Goal: Transaction & Acquisition: Purchase product/service

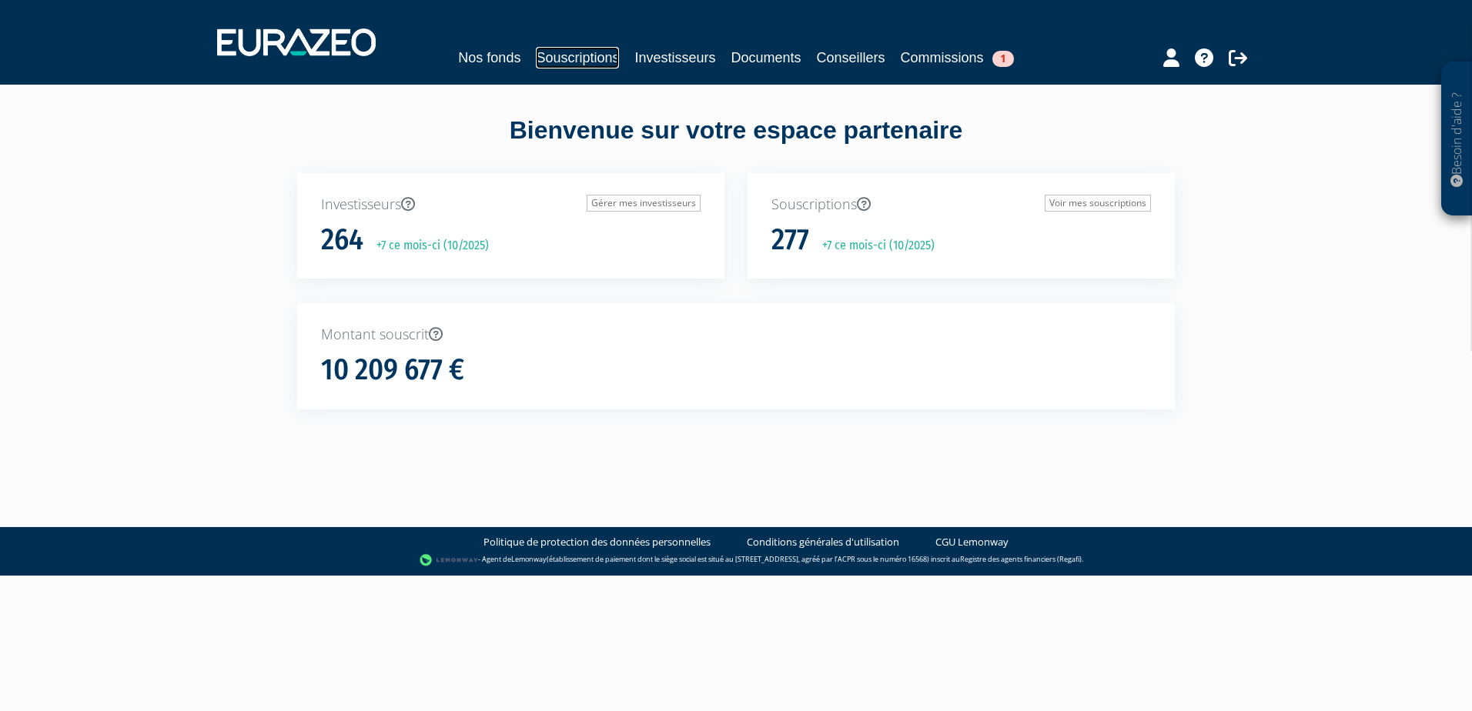
click at [568, 62] on link "Souscriptions" at bounding box center [577, 58] width 83 height 22
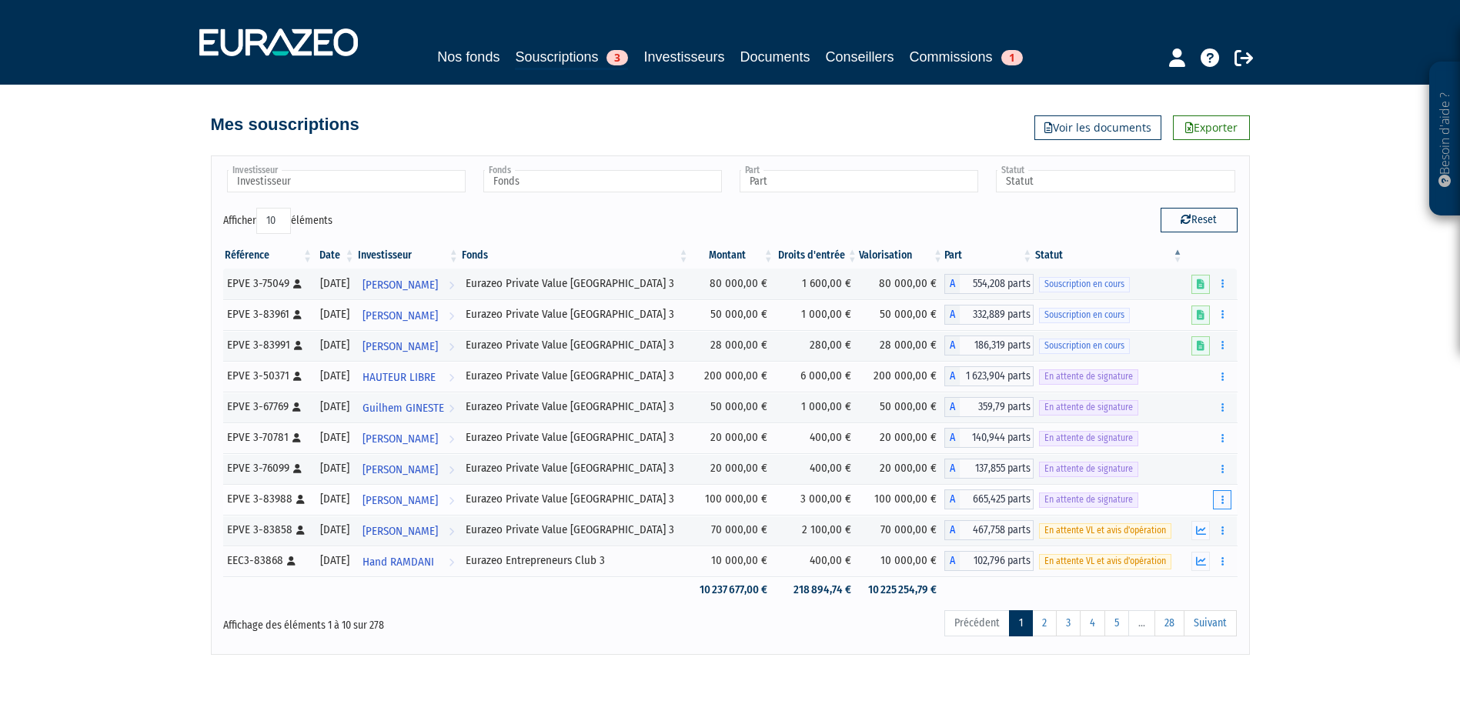
click at [1219, 501] on button "button" at bounding box center [1222, 499] width 18 height 19
click at [1224, 497] on button "button" at bounding box center [1222, 499] width 18 height 19
click at [477, 60] on link "Nos fonds" at bounding box center [468, 57] width 62 height 22
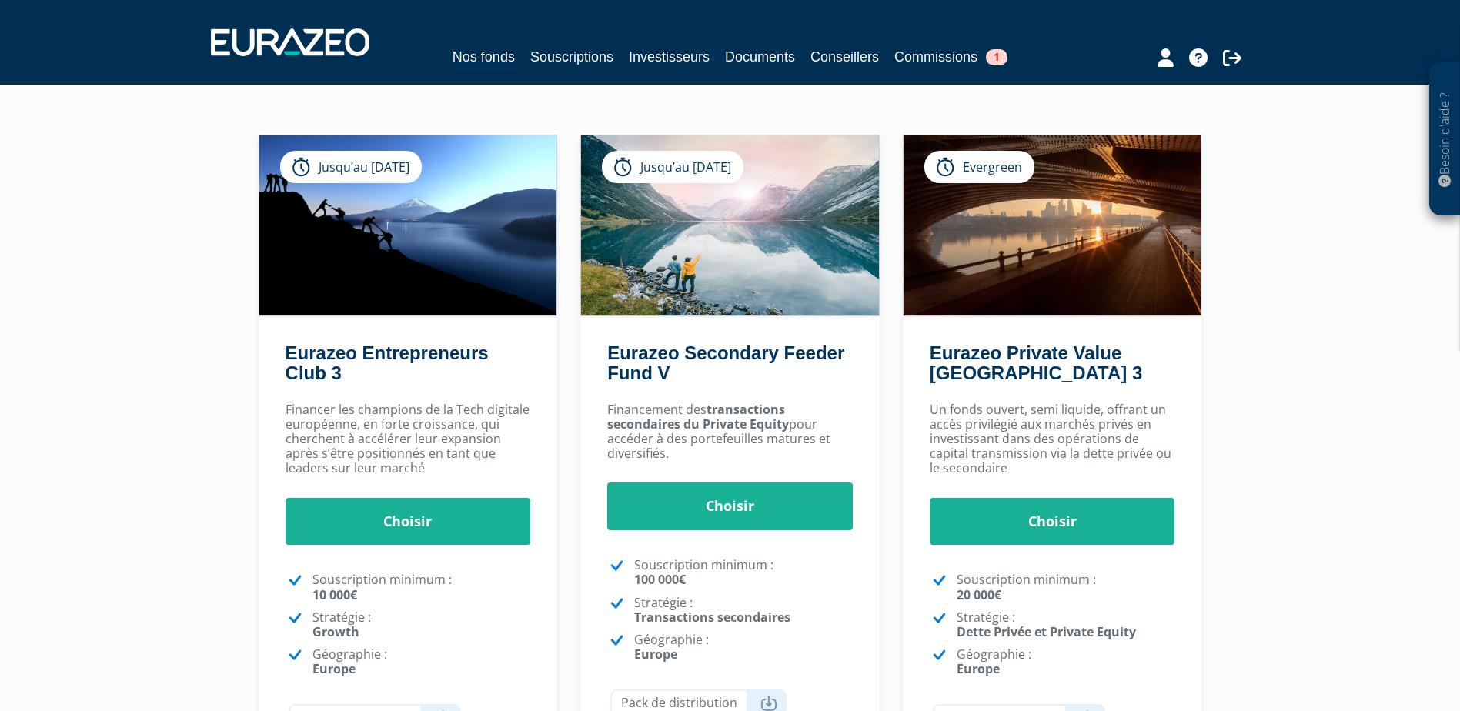
scroll to position [154, 0]
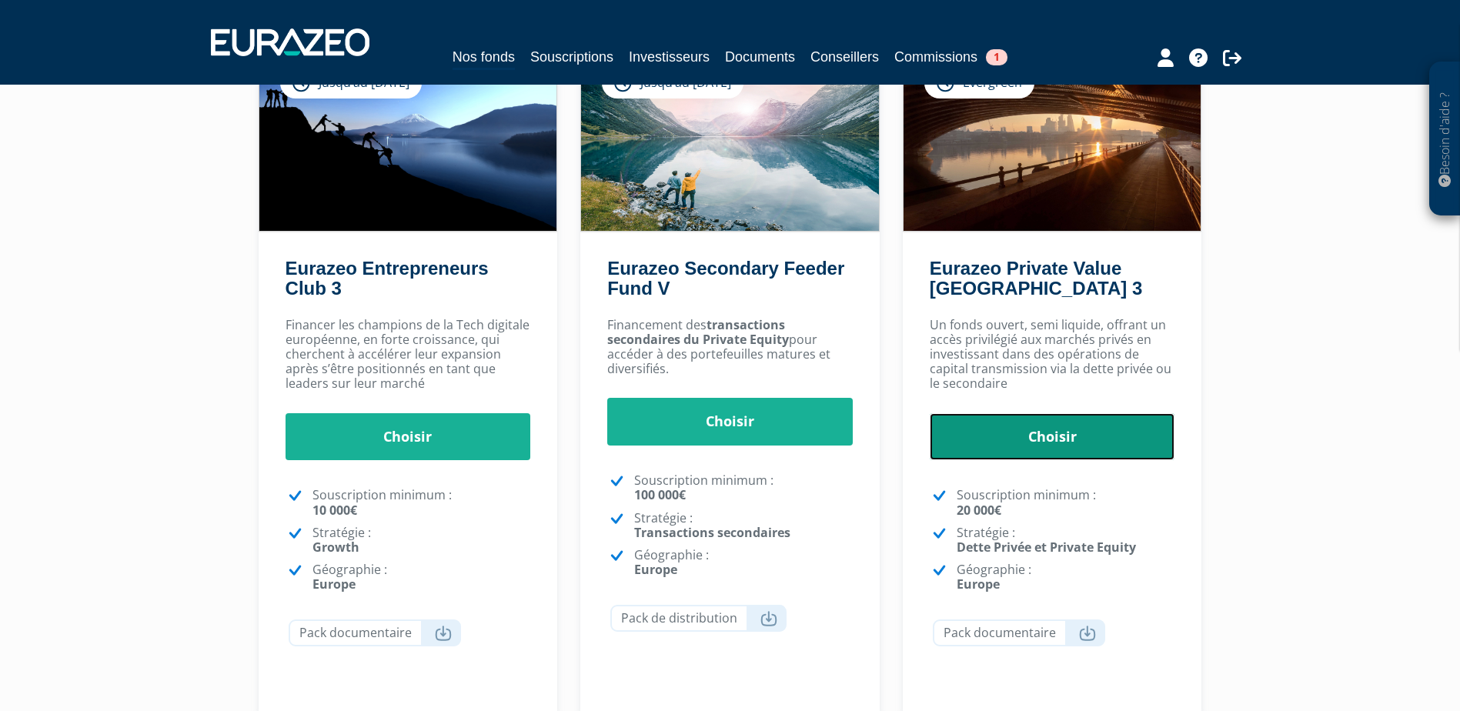
click at [1017, 423] on link "Choisir" at bounding box center [1053, 437] width 246 height 48
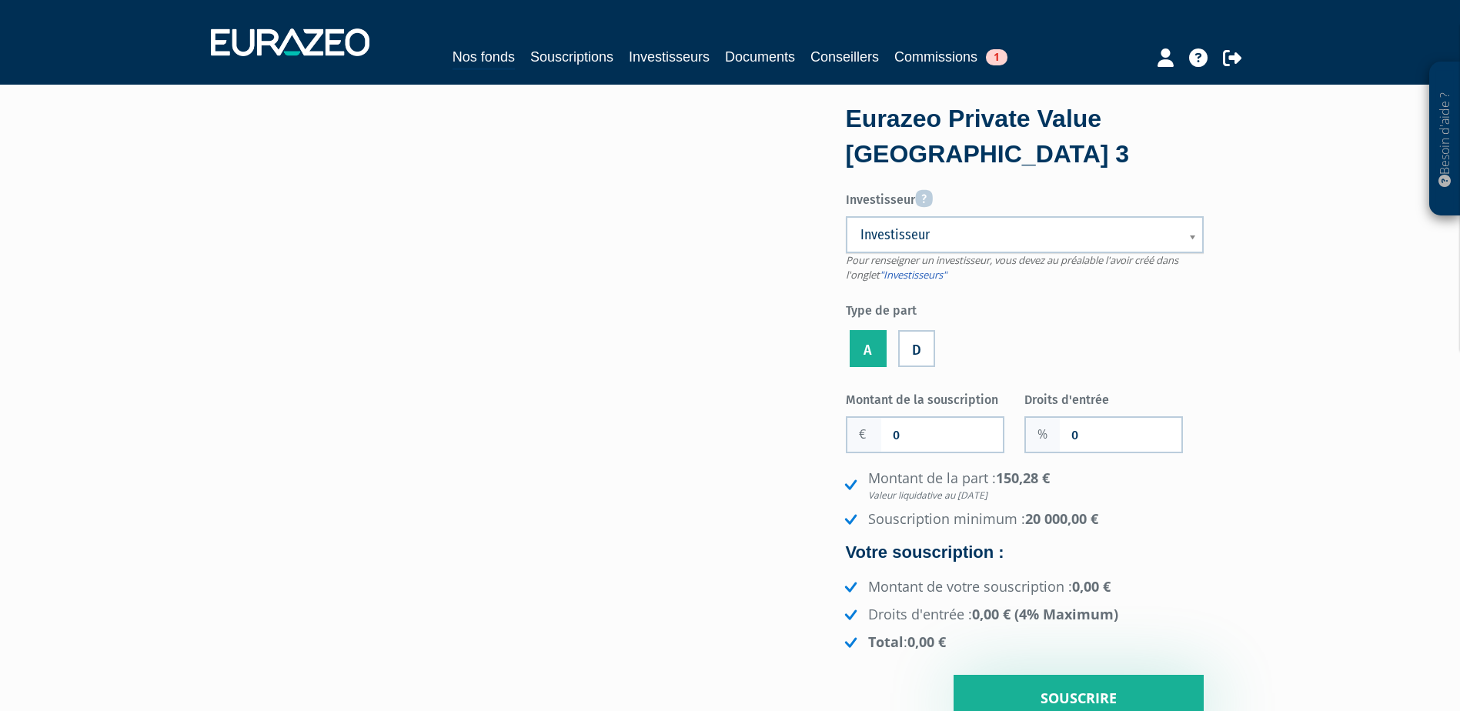
click at [985, 232] on span "Investisseur" at bounding box center [1014, 235] width 309 height 18
drag, startPoint x: 914, startPoint y: 239, endPoint x: 903, endPoint y: 265, distance: 28.6
click at [914, 239] on span "Investisseur" at bounding box center [1014, 235] width 309 height 18
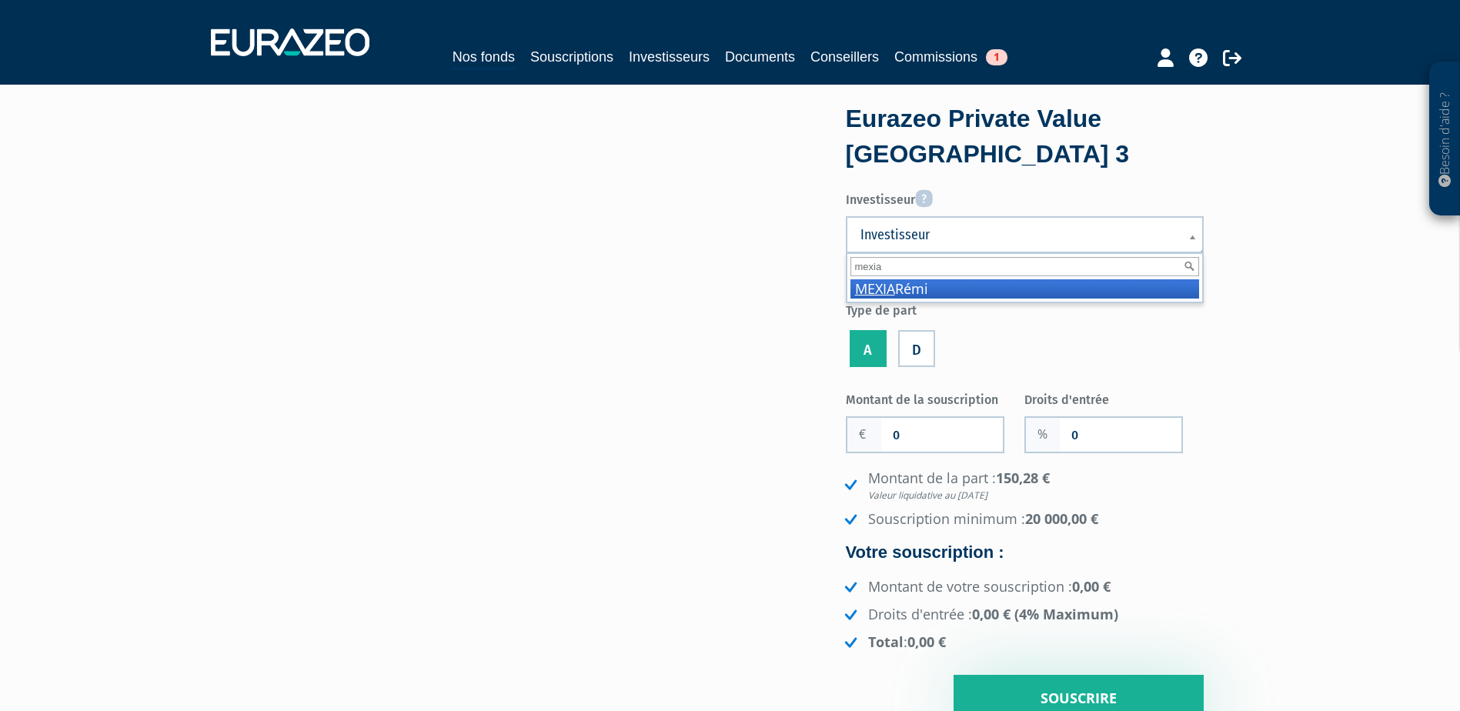
type input "mexia"
click at [908, 282] on li "MEXIA Rémi" at bounding box center [1024, 288] width 349 height 19
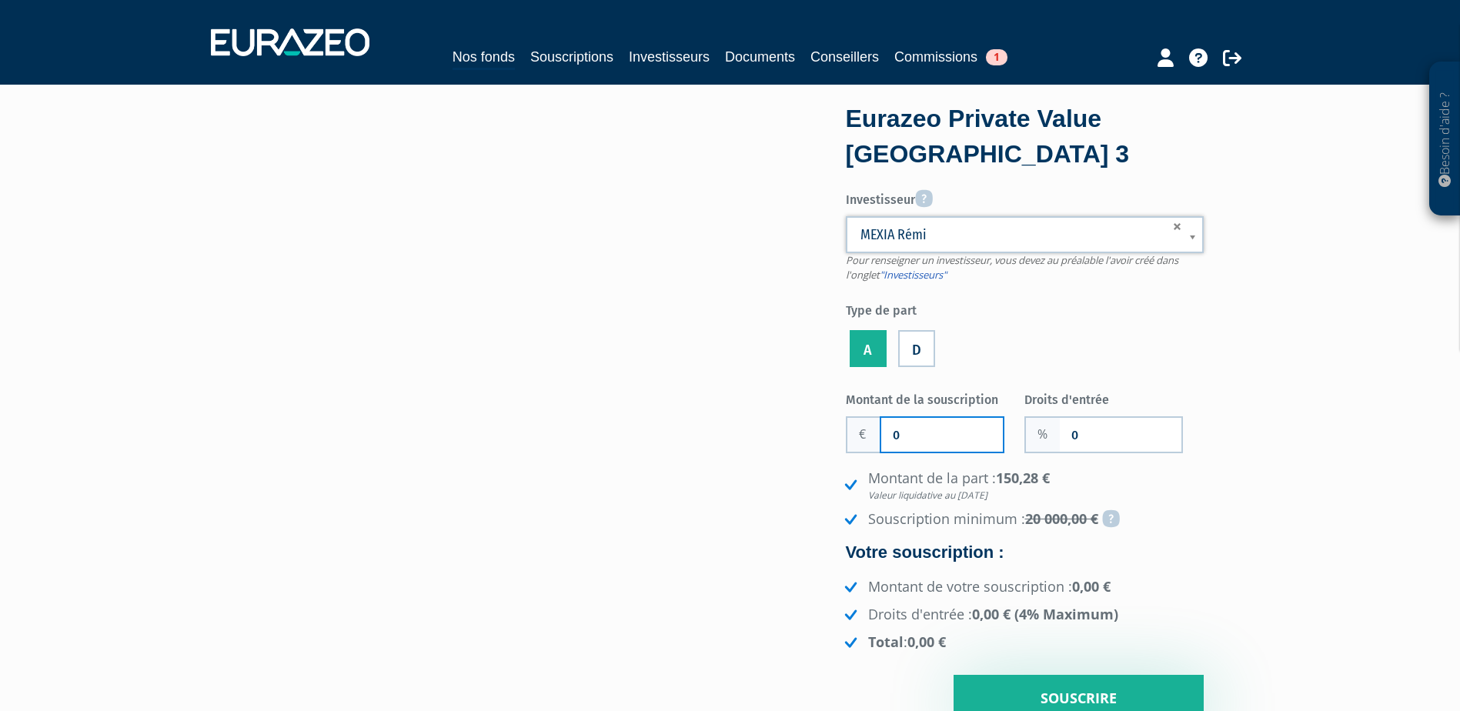
click at [917, 424] on input "0" at bounding box center [942, 435] width 122 height 34
type input "50 000"
click at [1122, 436] on input "0" at bounding box center [1121, 435] width 122 height 34
type input "3"
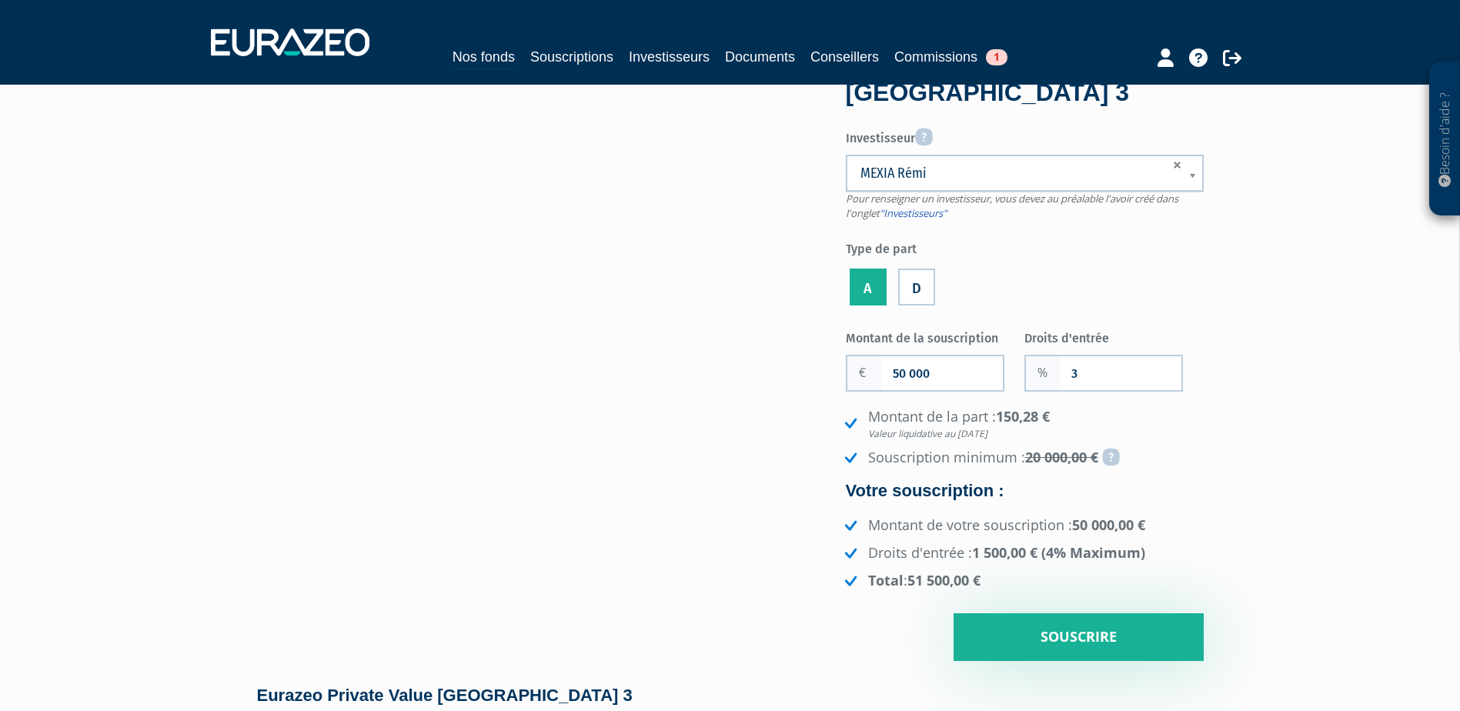
scroll to position [154, 0]
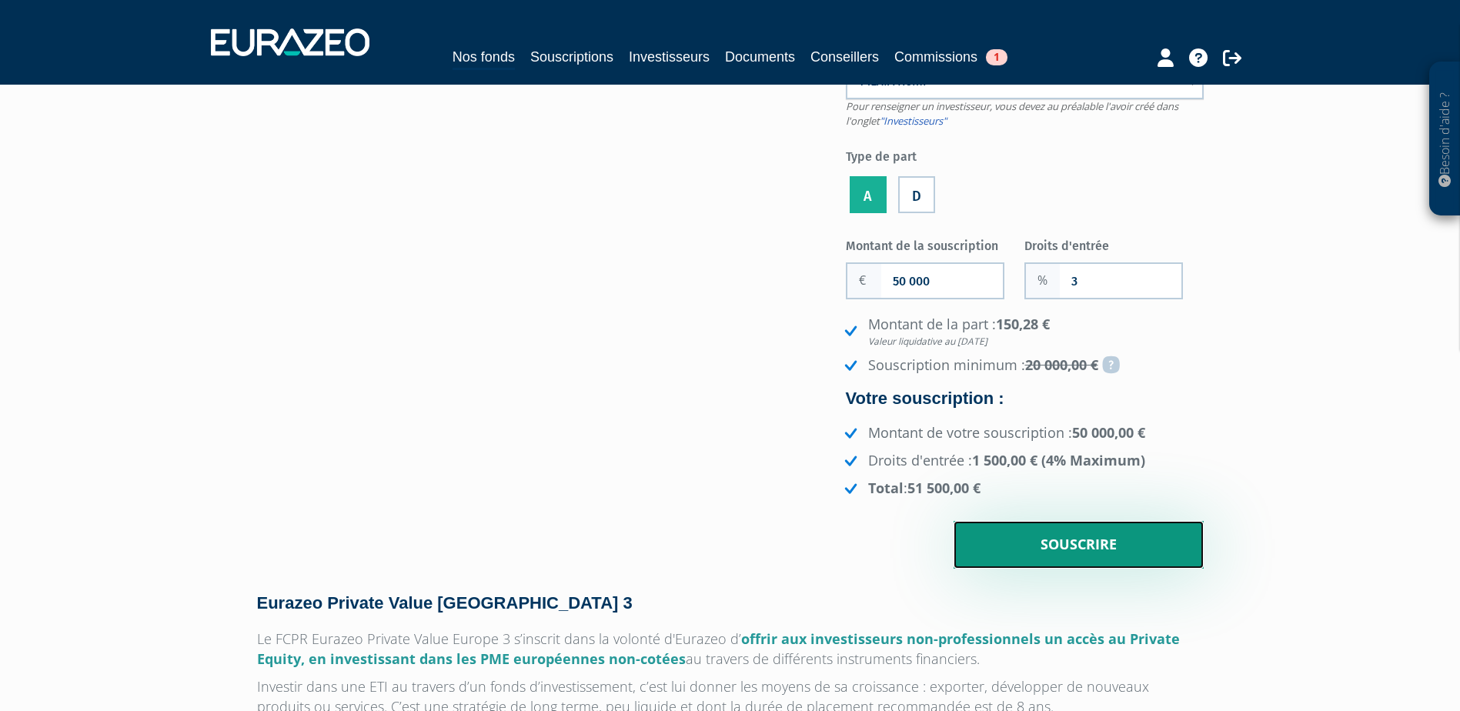
click at [1055, 548] on input "Souscrire" at bounding box center [1079, 545] width 250 height 48
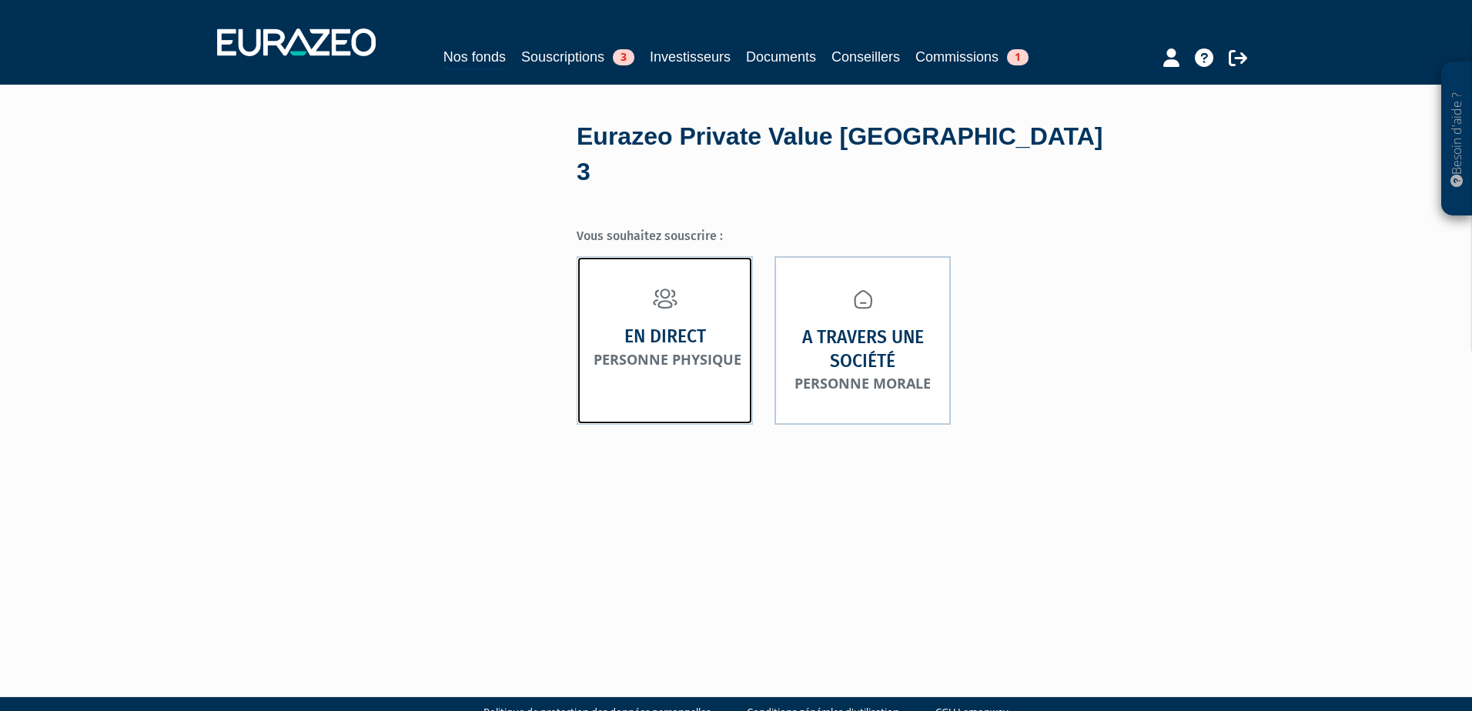
click at [627, 325] on strong "En direct" at bounding box center [665, 337] width 82 height 24
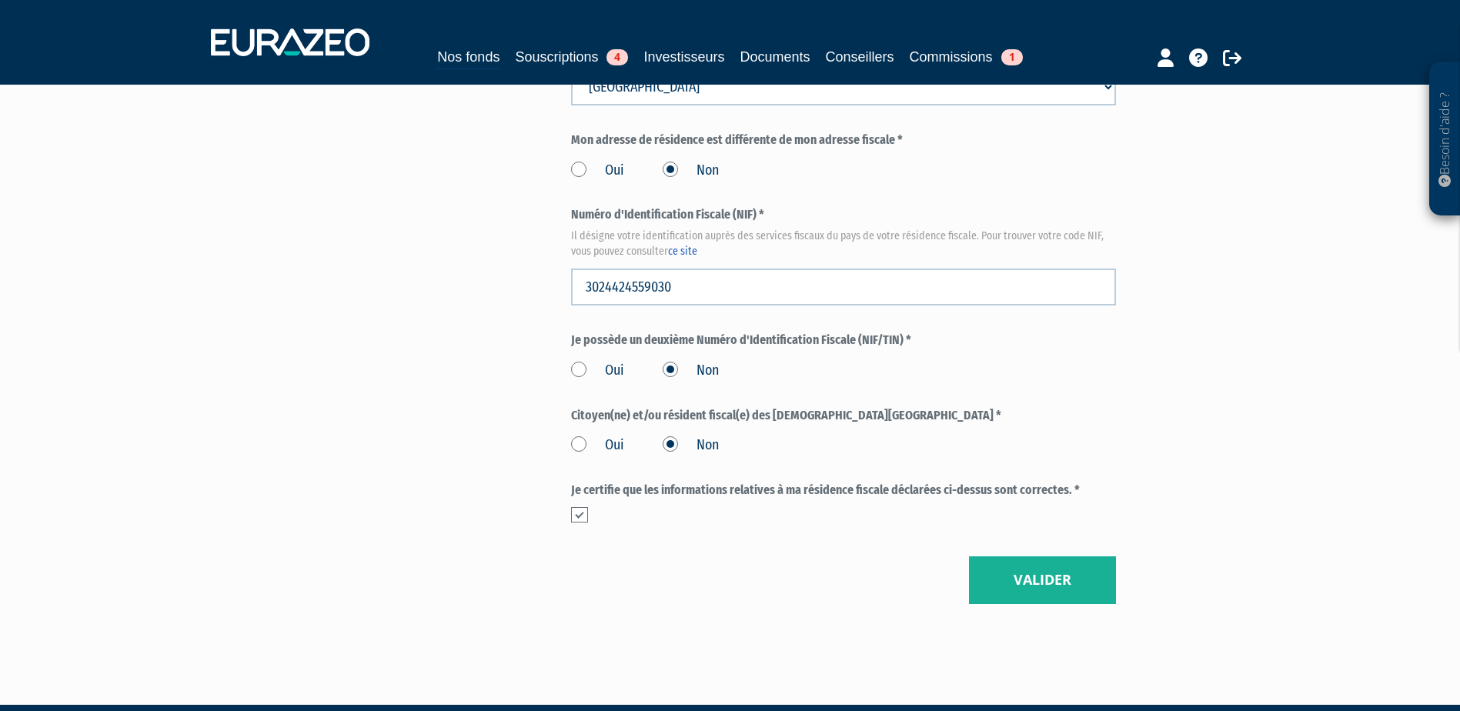
scroll to position [1727, 0]
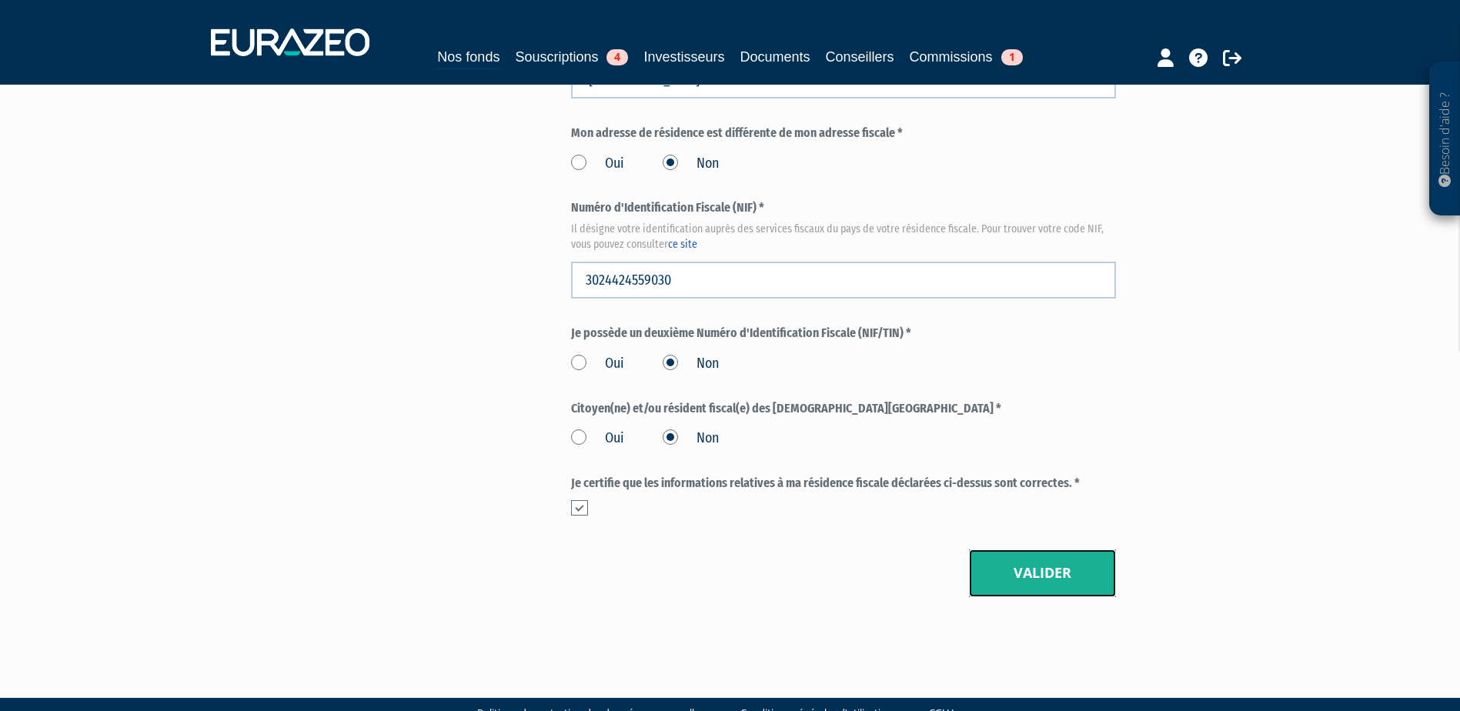
click at [1001, 550] on button "Valider" at bounding box center [1042, 574] width 147 height 48
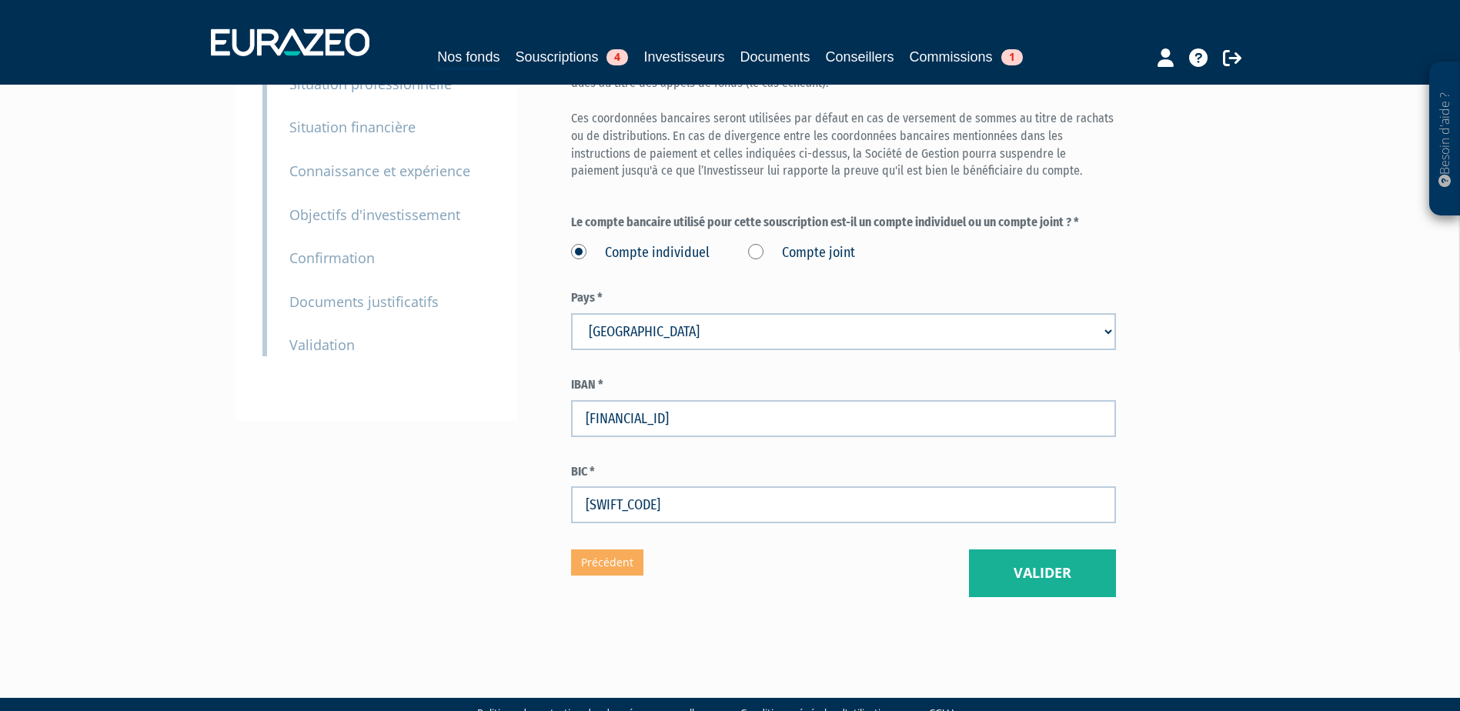
scroll to position [202, 0]
click at [1048, 549] on button "Valider" at bounding box center [1042, 573] width 147 height 48
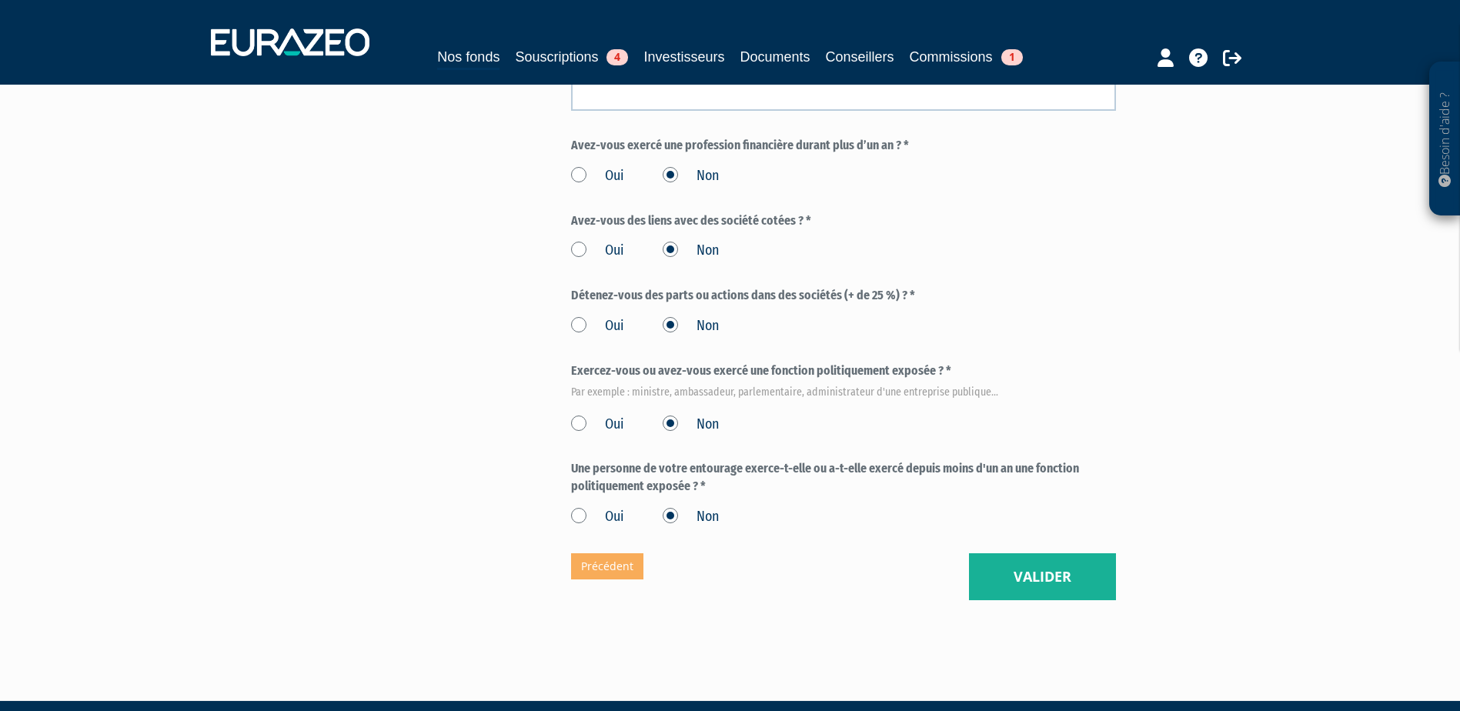
scroll to position [788, 0]
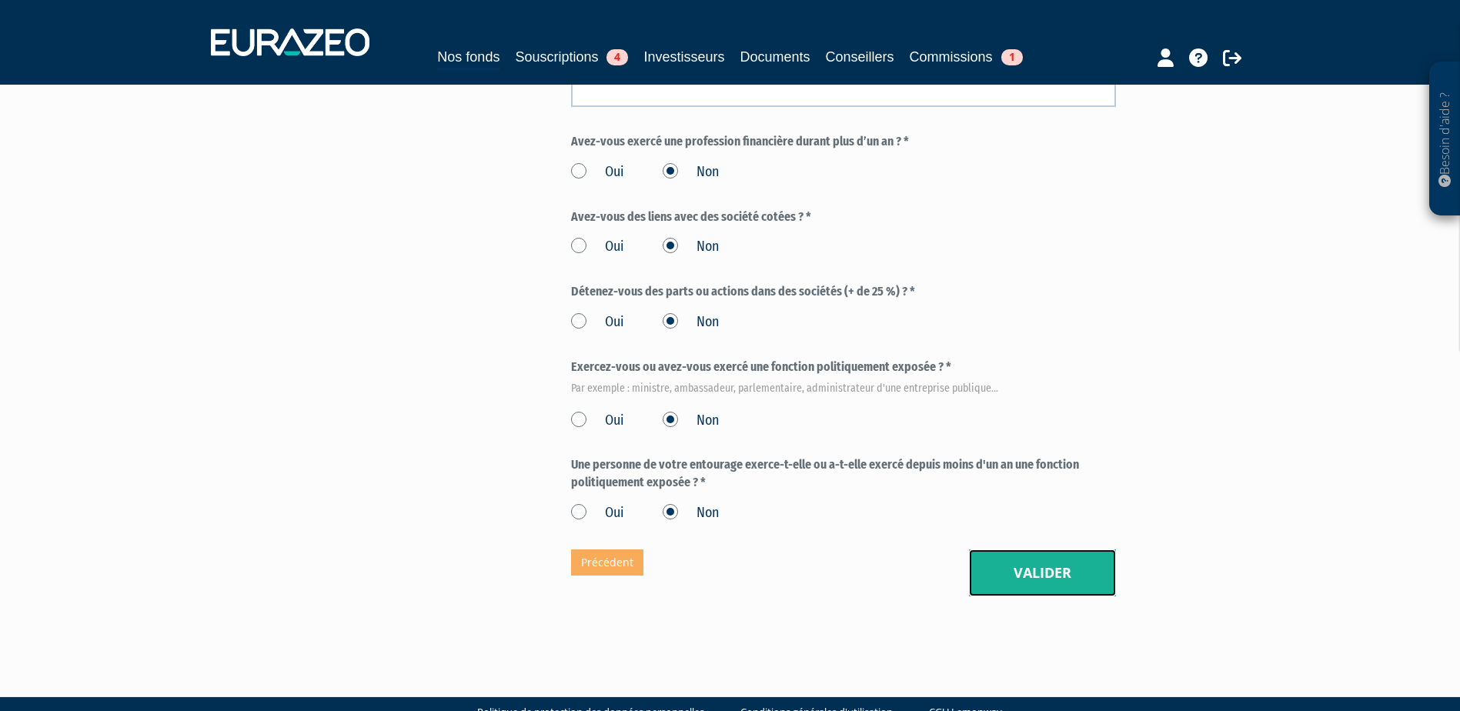
click at [1023, 550] on button "Valider" at bounding box center [1042, 574] width 147 height 48
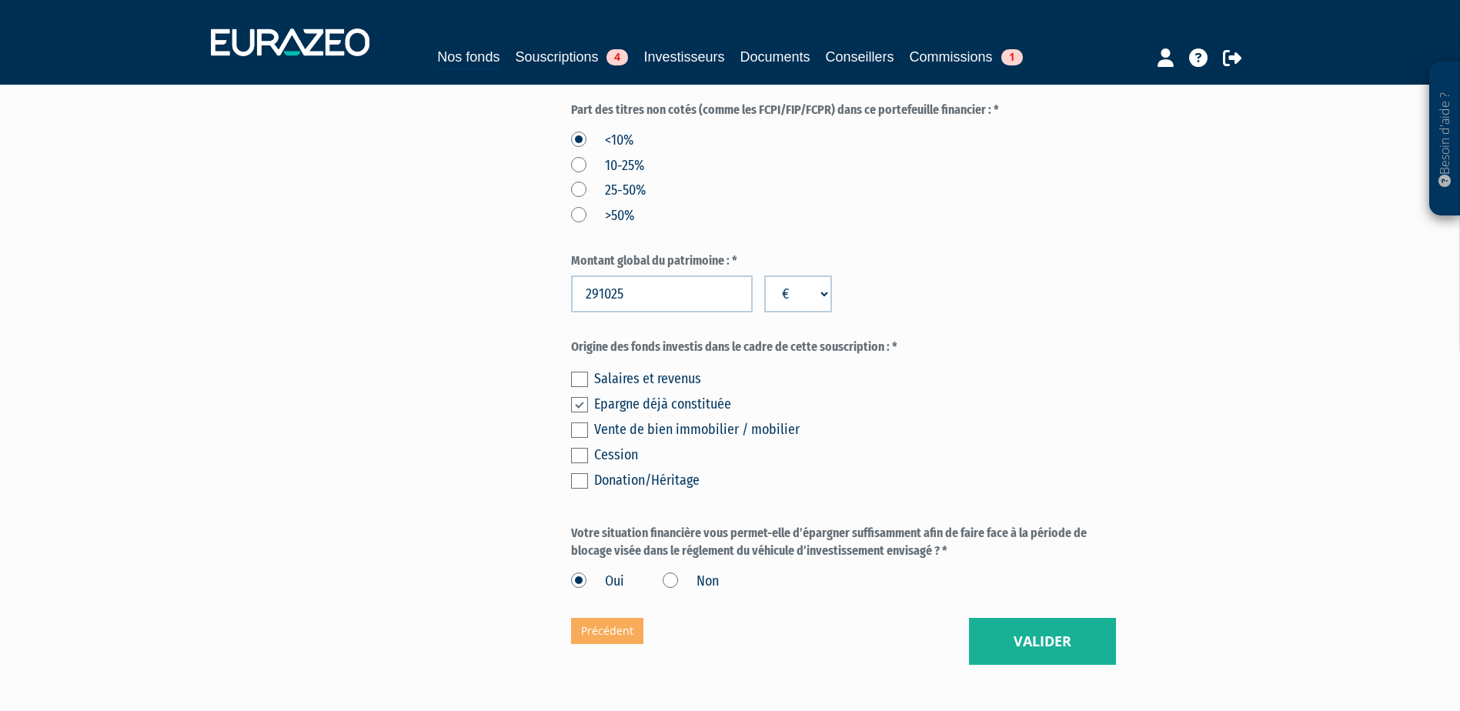
scroll to position [837, 0]
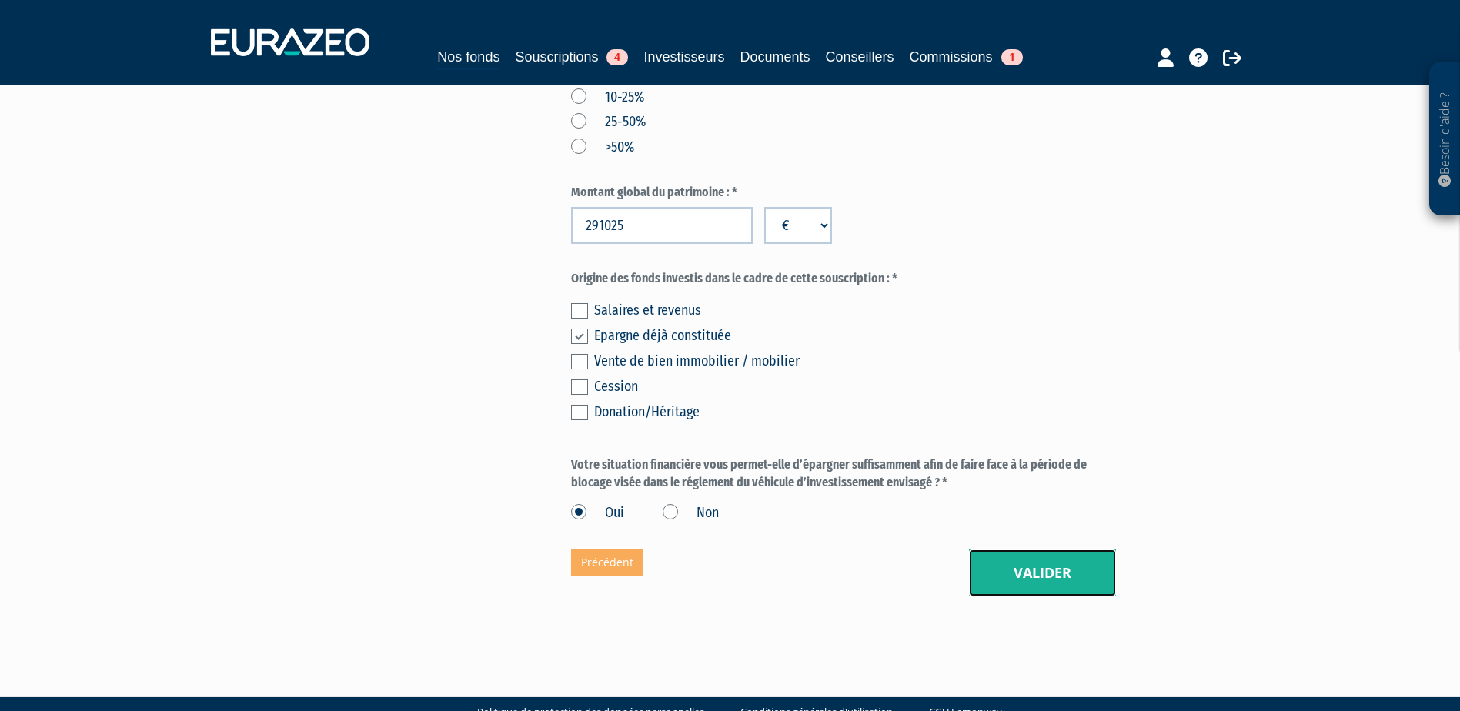
click at [1058, 550] on button "Valider" at bounding box center [1042, 574] width 147 height 48
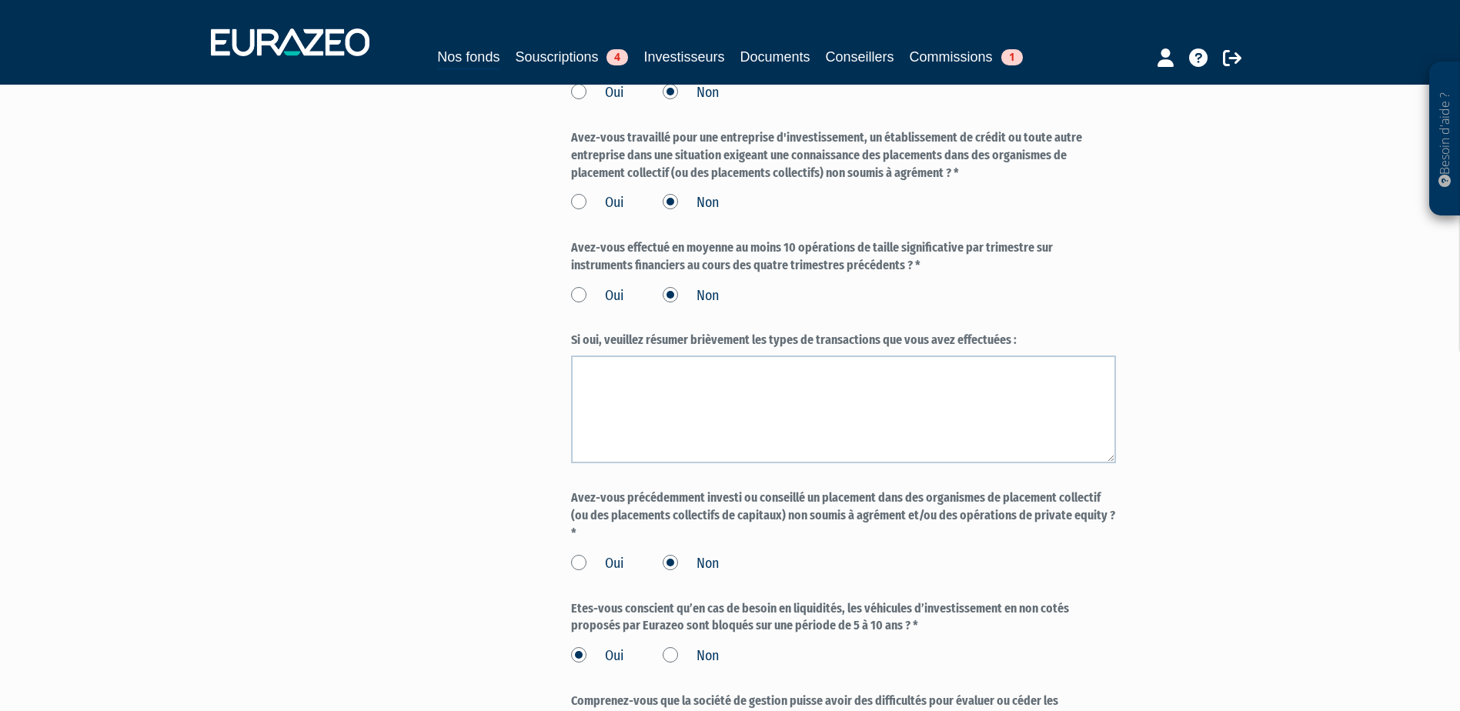
scroll to position [1255, 0]
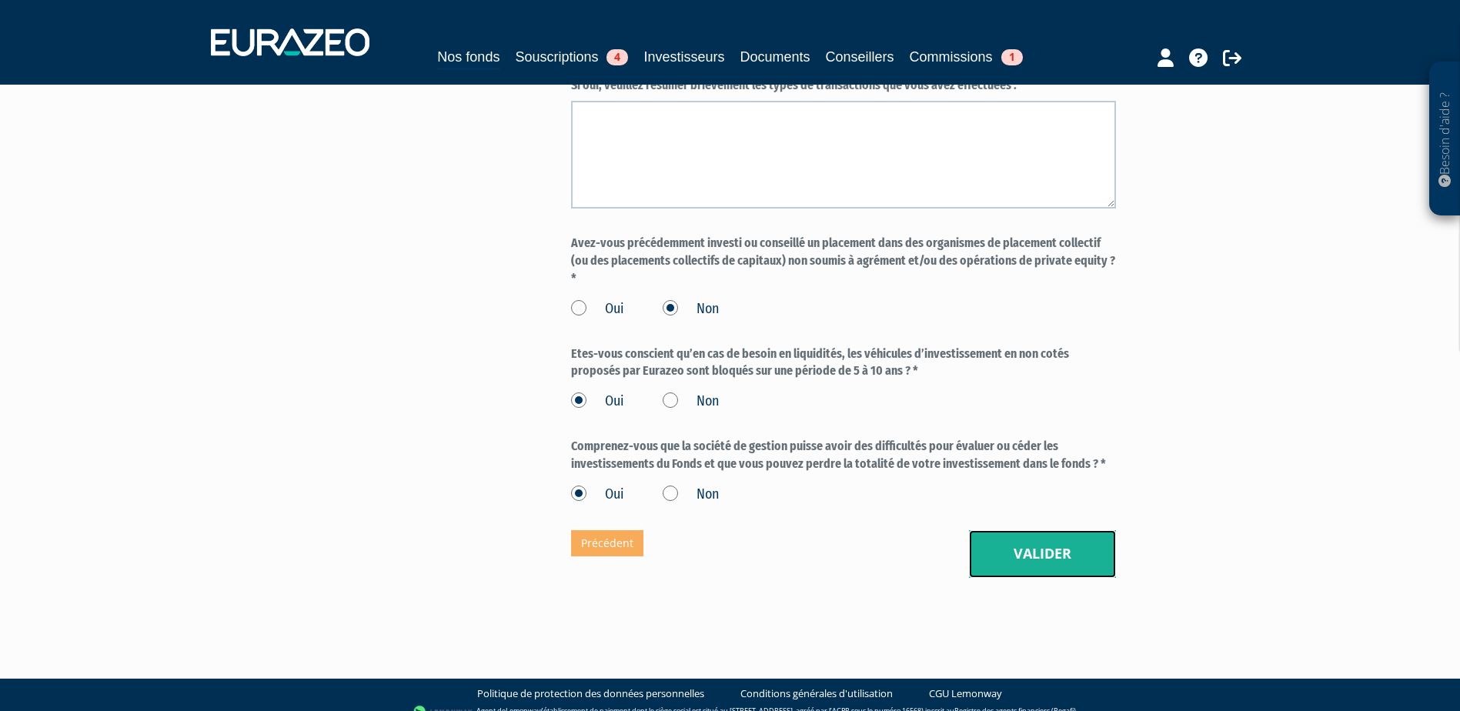
click at [1031, 530] on button "Valider" at bounding box center [1042, 554] width 147 height 48
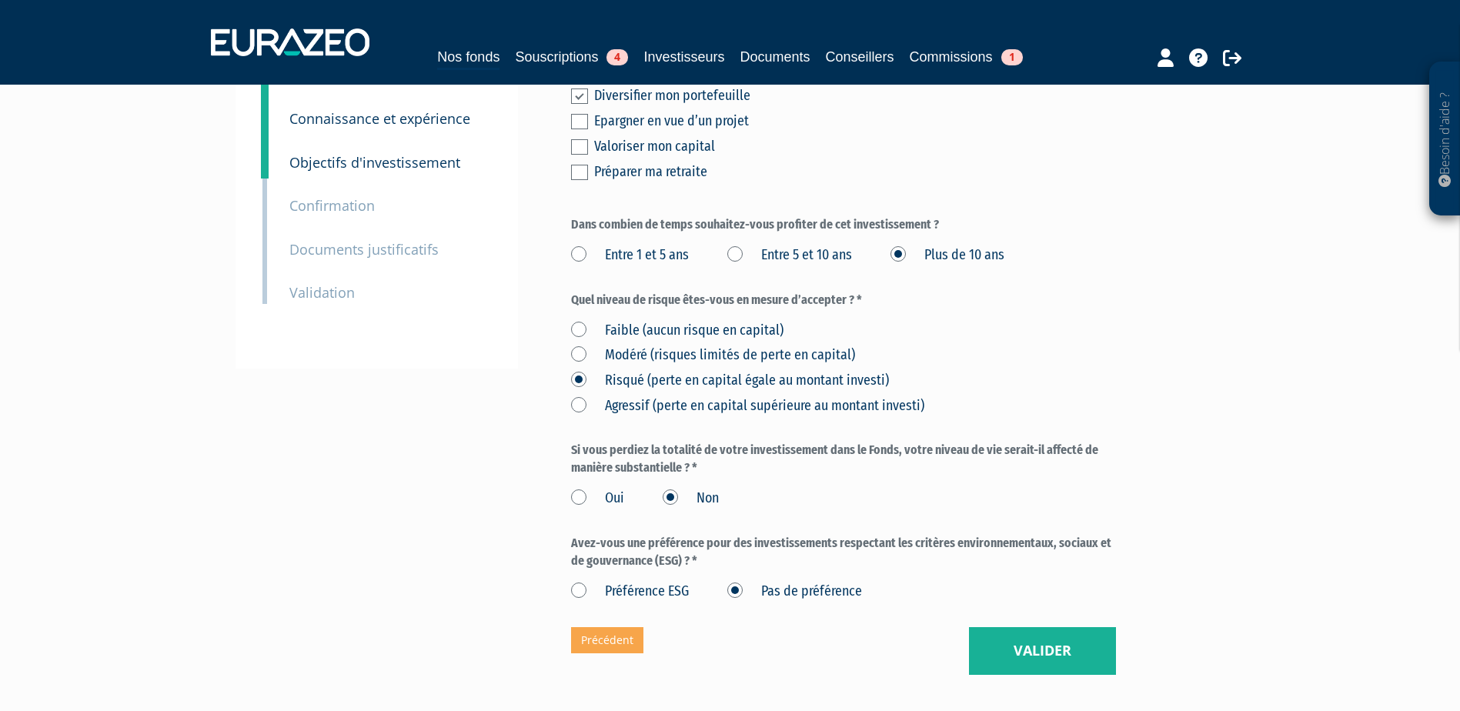
scroll to position [332, 0]
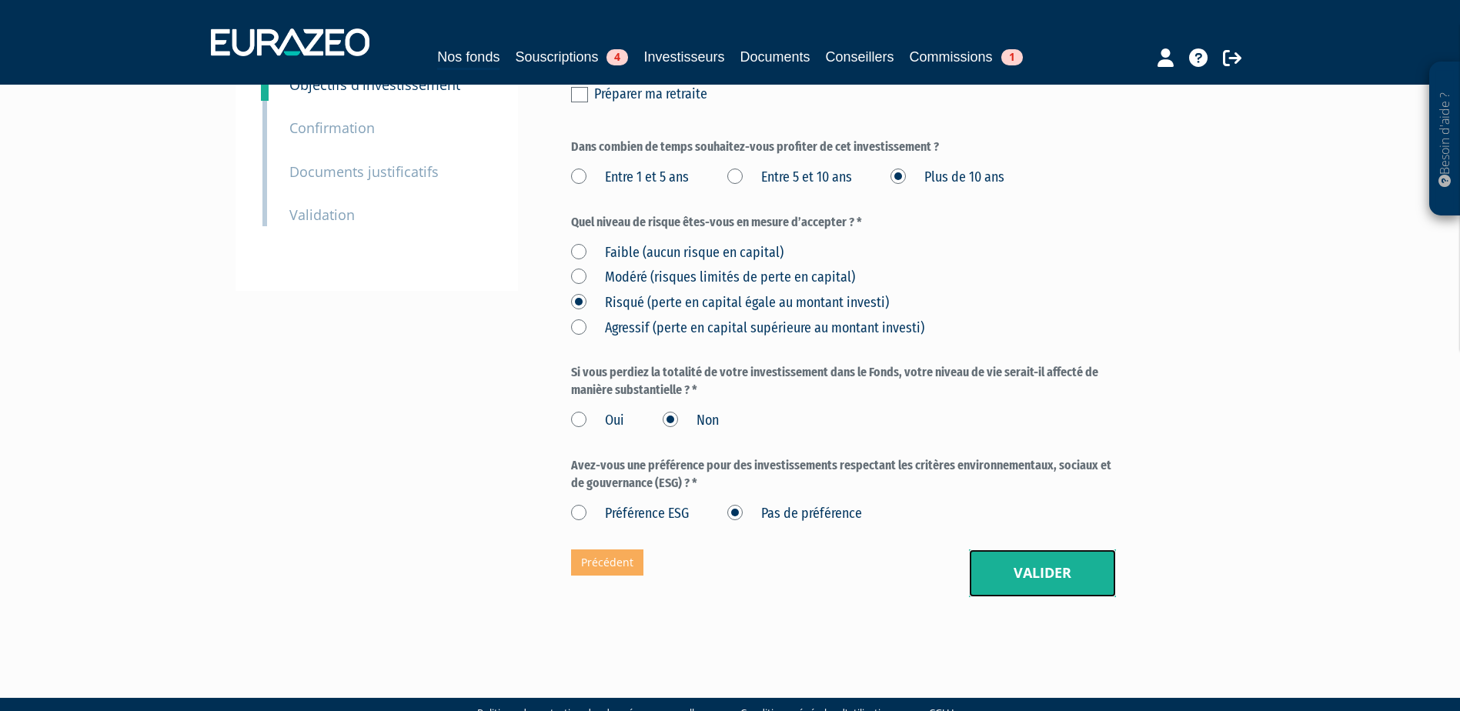
click at [1047, 550] on button "Valider" at bounding box center [1042, 574] width 147 height 48
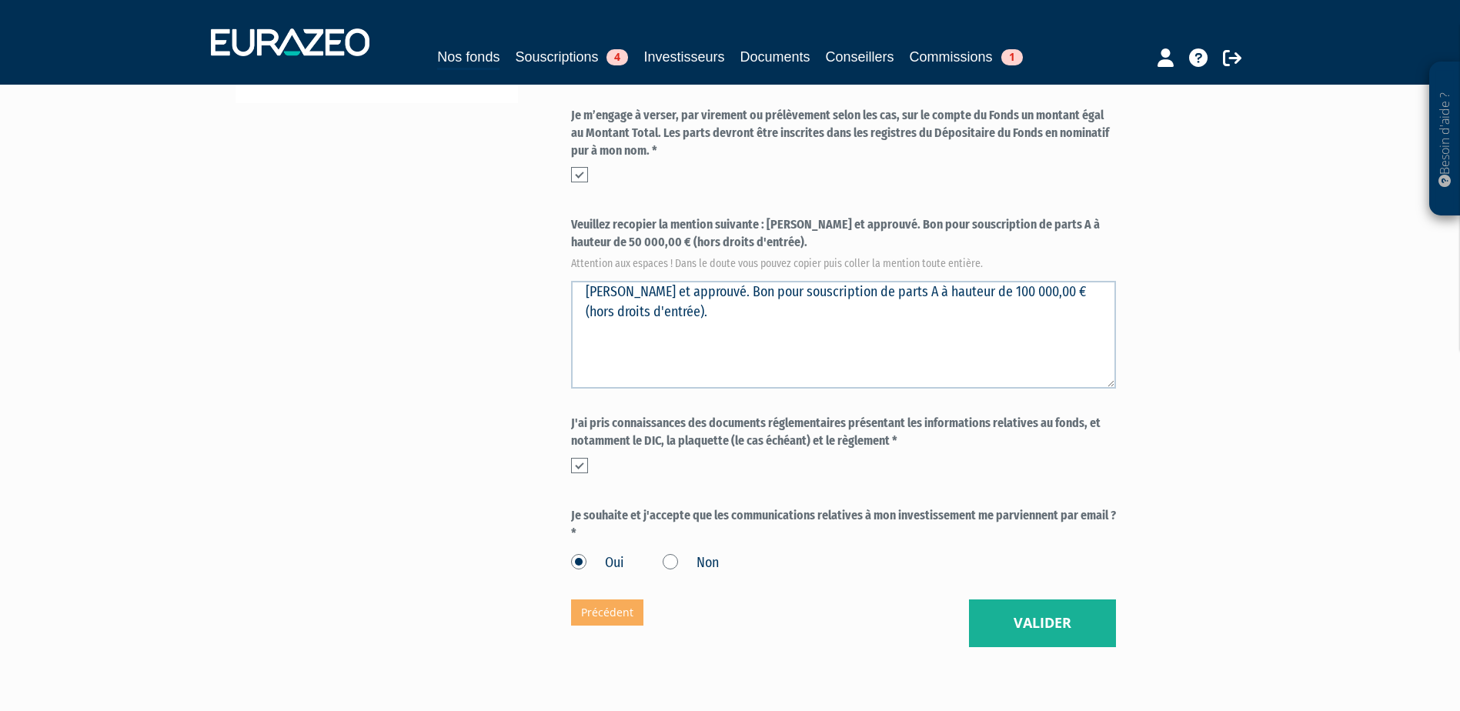
scroll to position [493, 0]
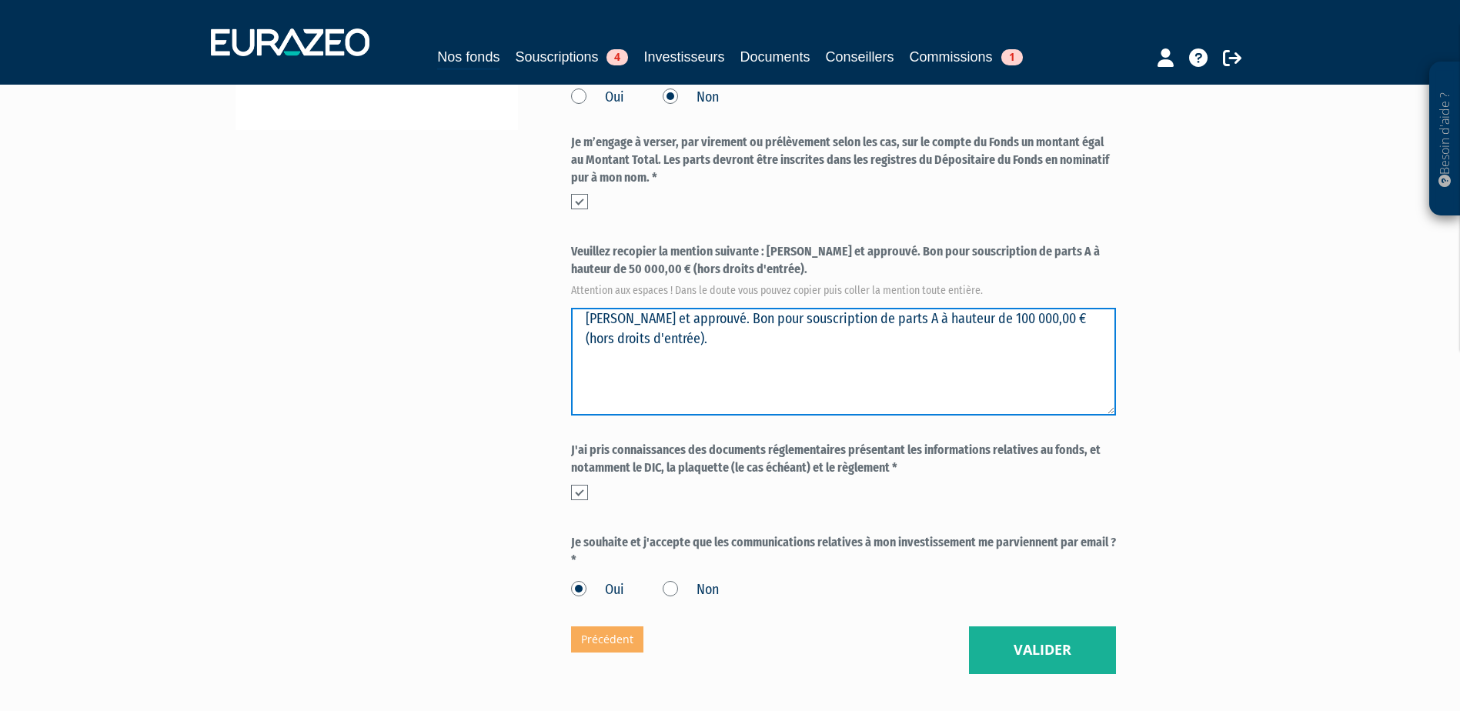
click at [623, 308] on textarea "[PERSON_NAME] et approuvé. Bon pour souscription de parts A à hauteur de 100 00…" at bounding box center [843, 362] width 545 height 108
type textarea "[PERSON_NAME] et approuvé. Bon pour souscription de parts A à hauteur de 50 000…"
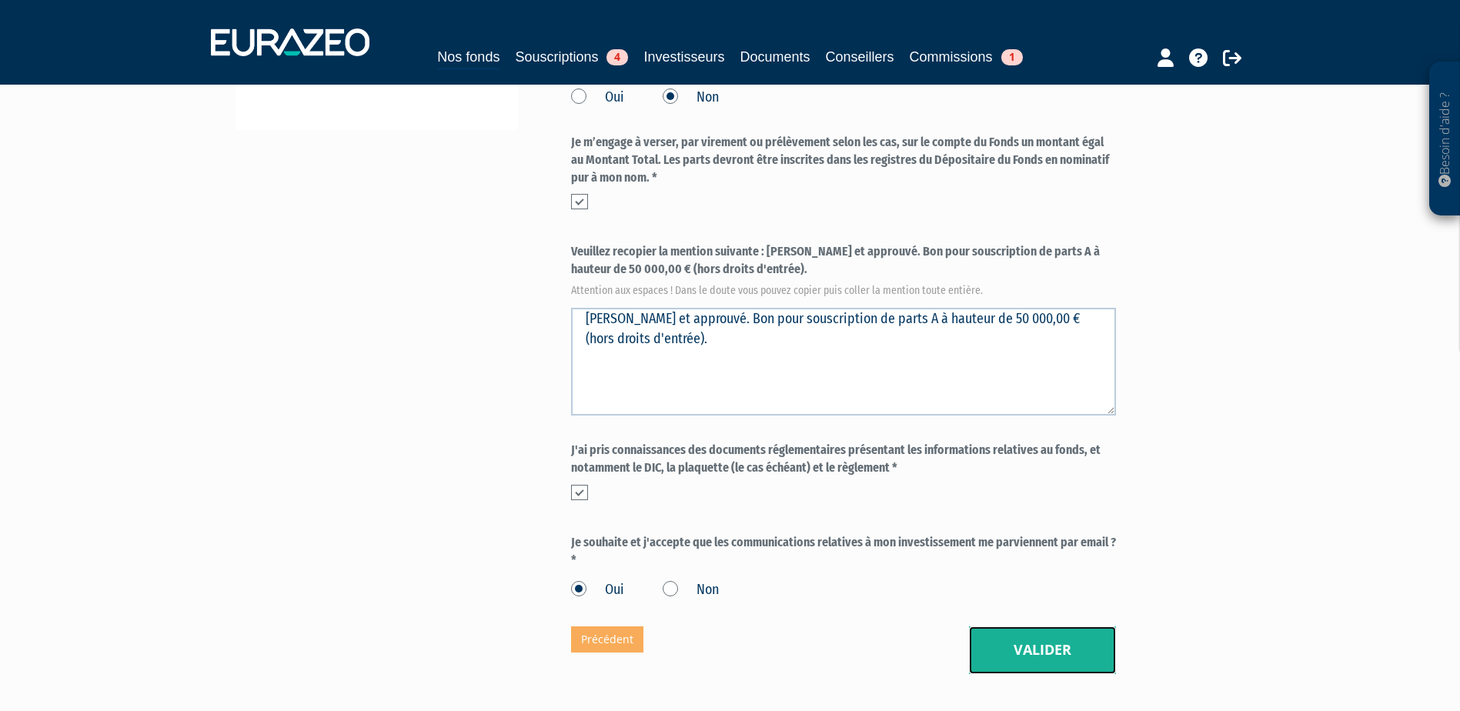
click at [1068, 626] on button "Valider" at bounding box center [1042, 650] width 147 height 48
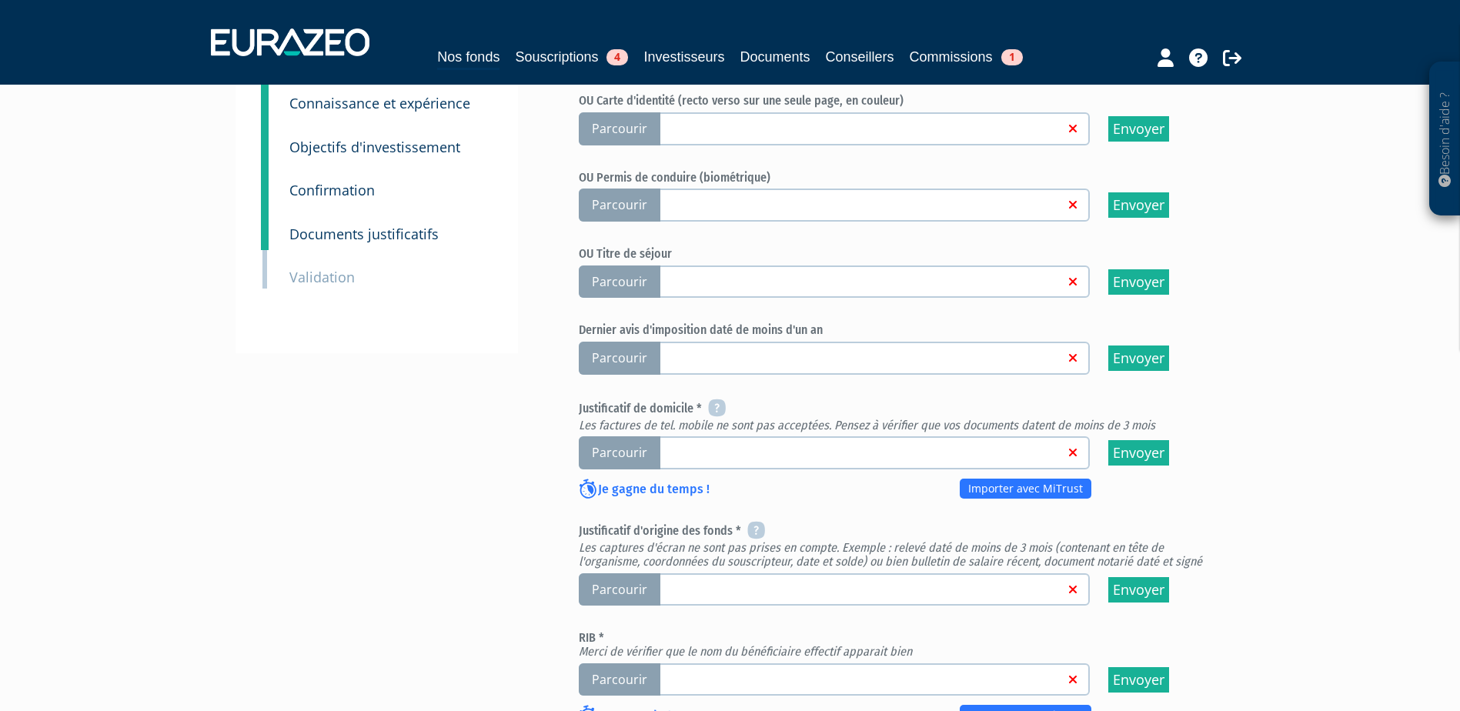
scroll to position [77, 0]
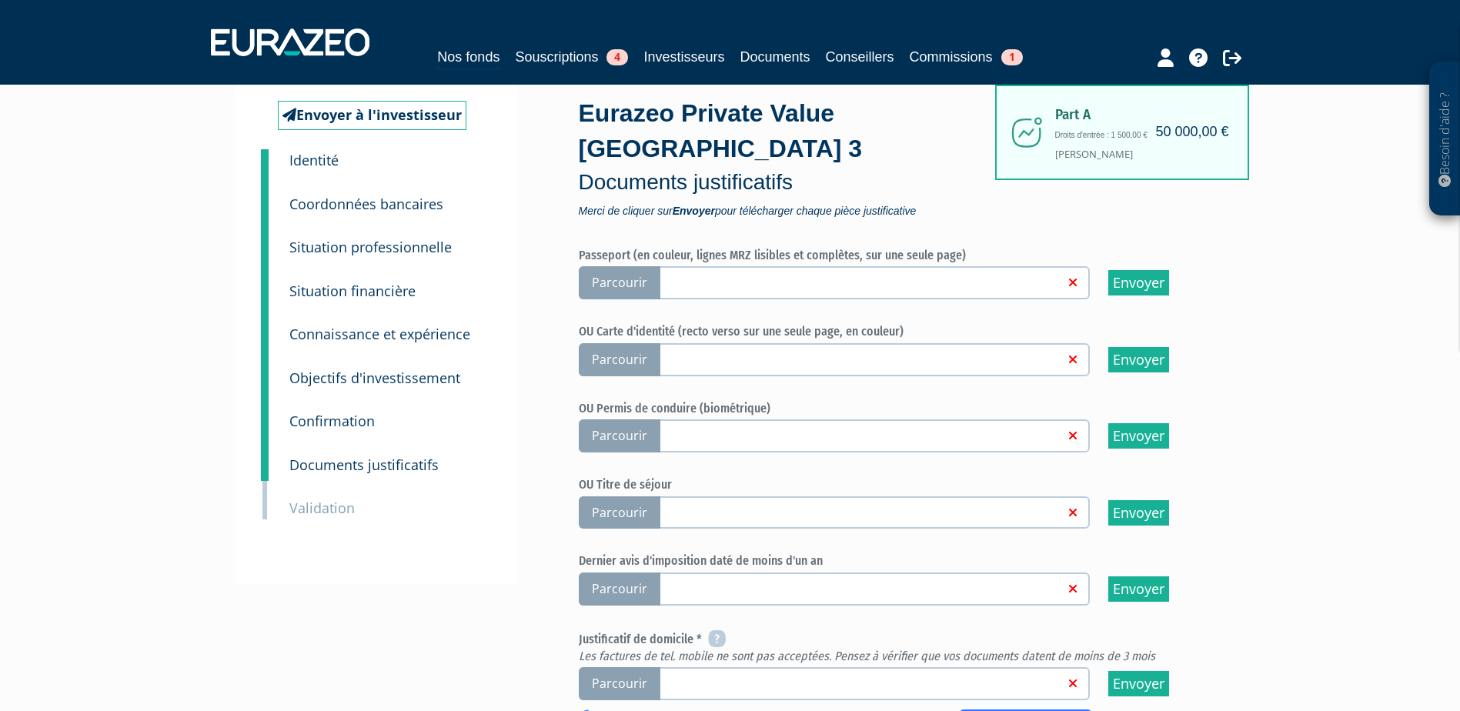
click at [730, 351] on link at bounding box center [860, 358] width 409 height 15
click at [0, 0] on input "Parcourir" at bounding box center [0, 0] width 0 height 0
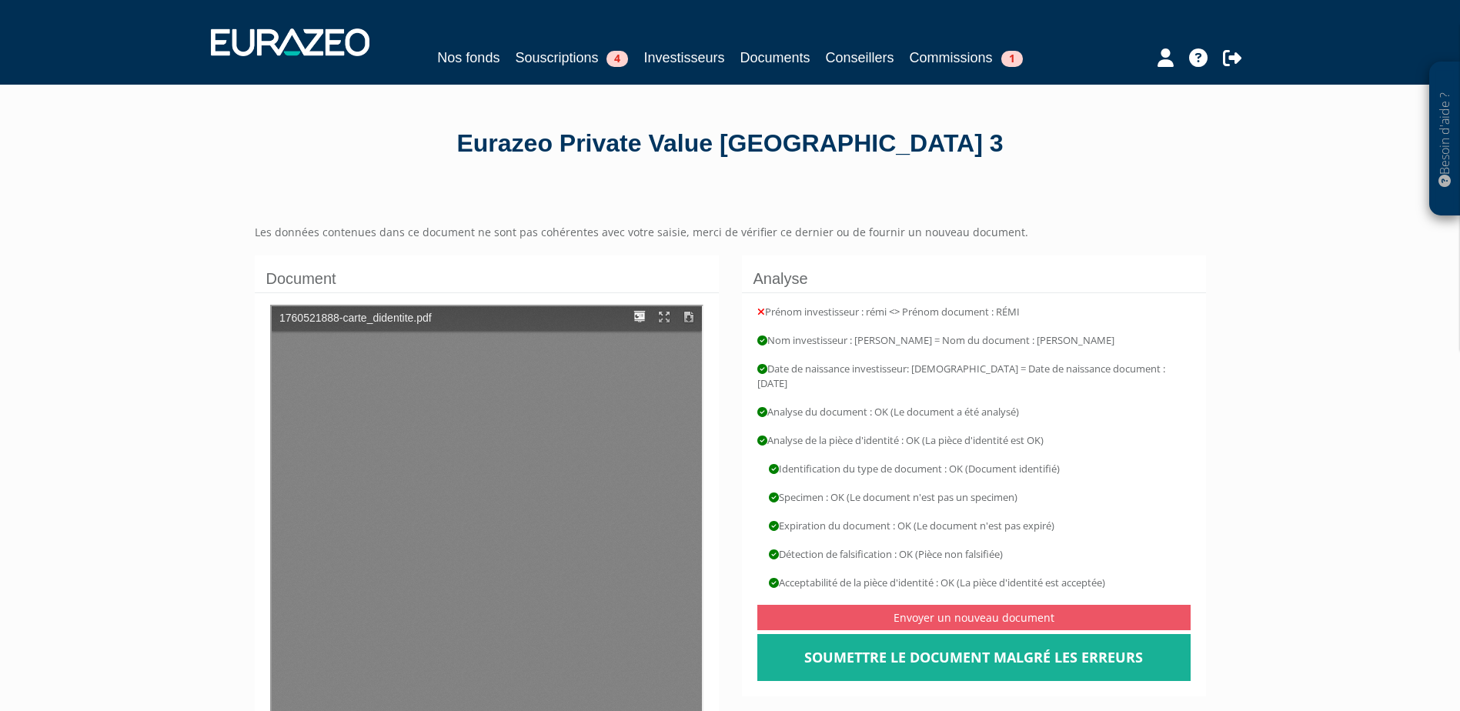
type input "1"
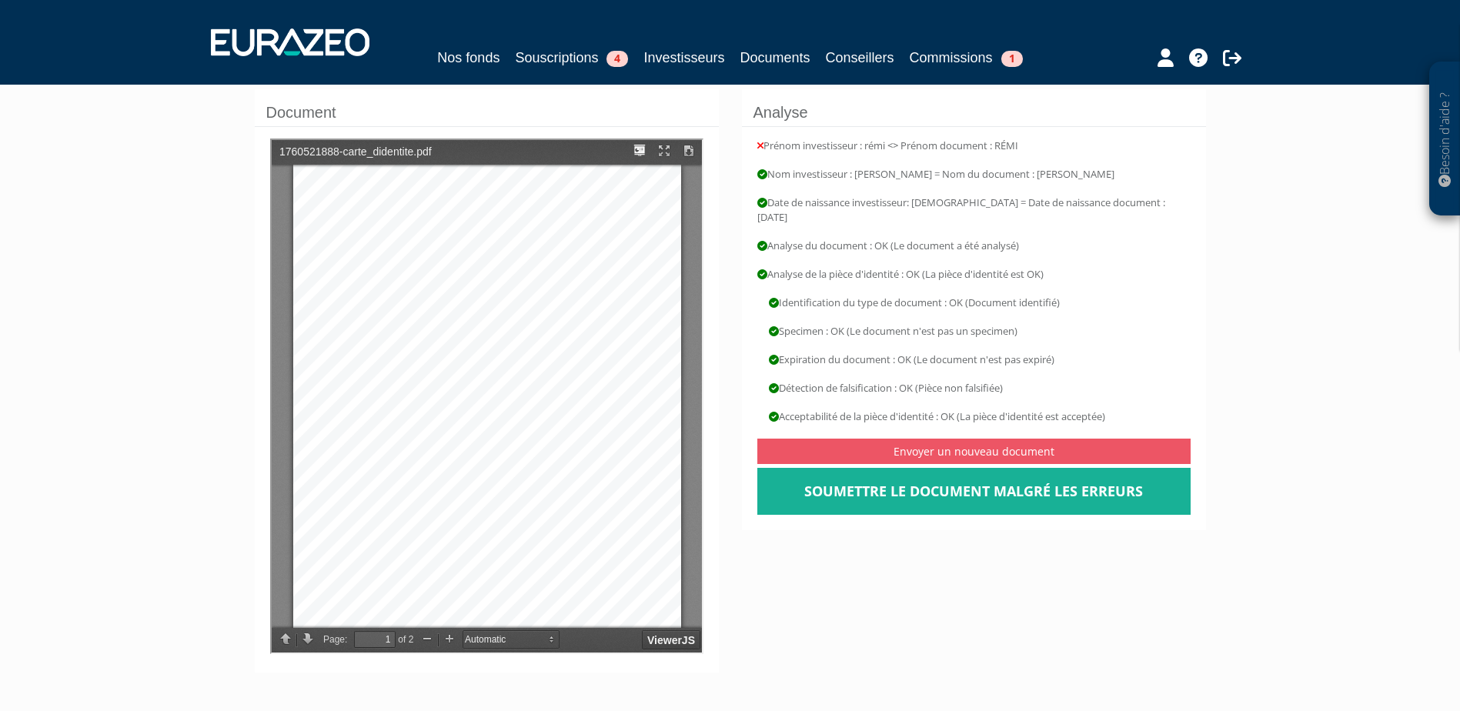
scroll to position [327, 0]
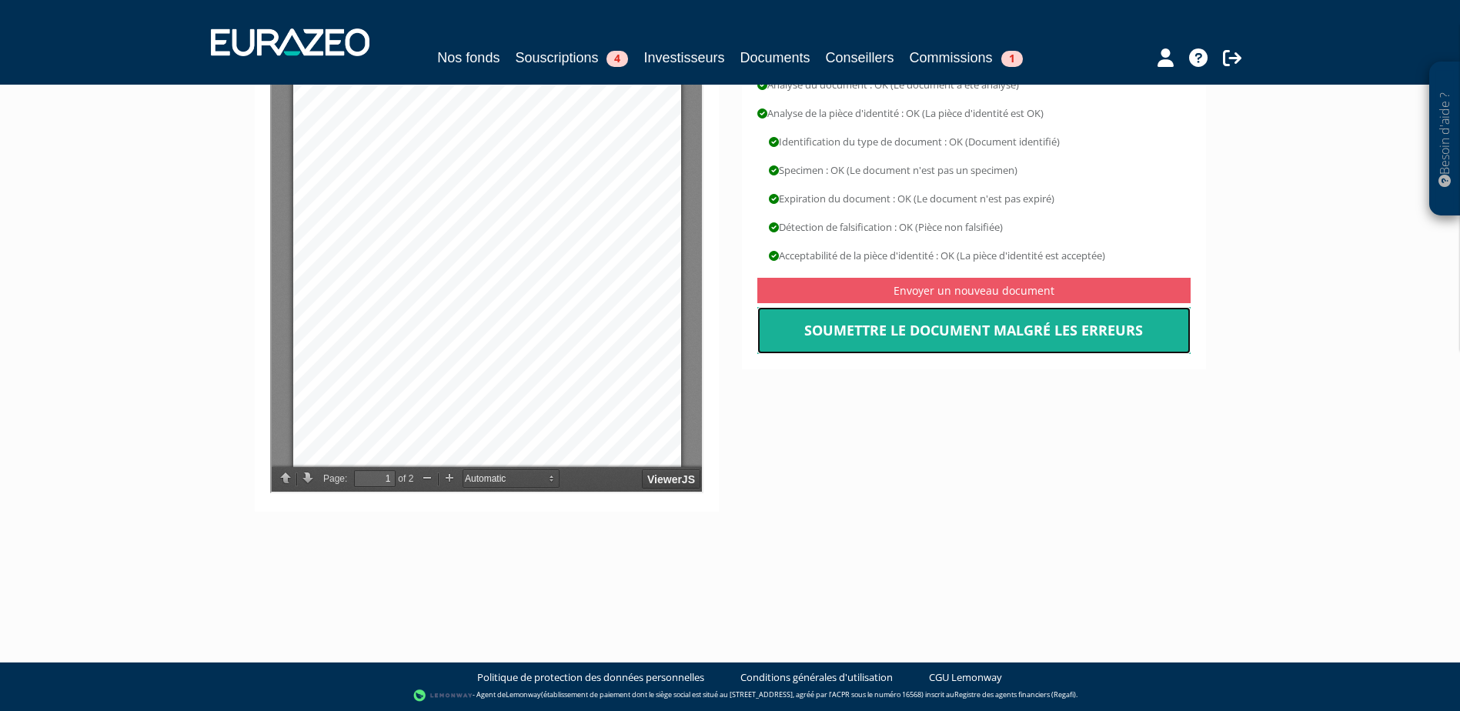
click at [935, 319] on link "Soumettre le document malgré les erreurs" at bounding box center [973, 331] width 433 height 48
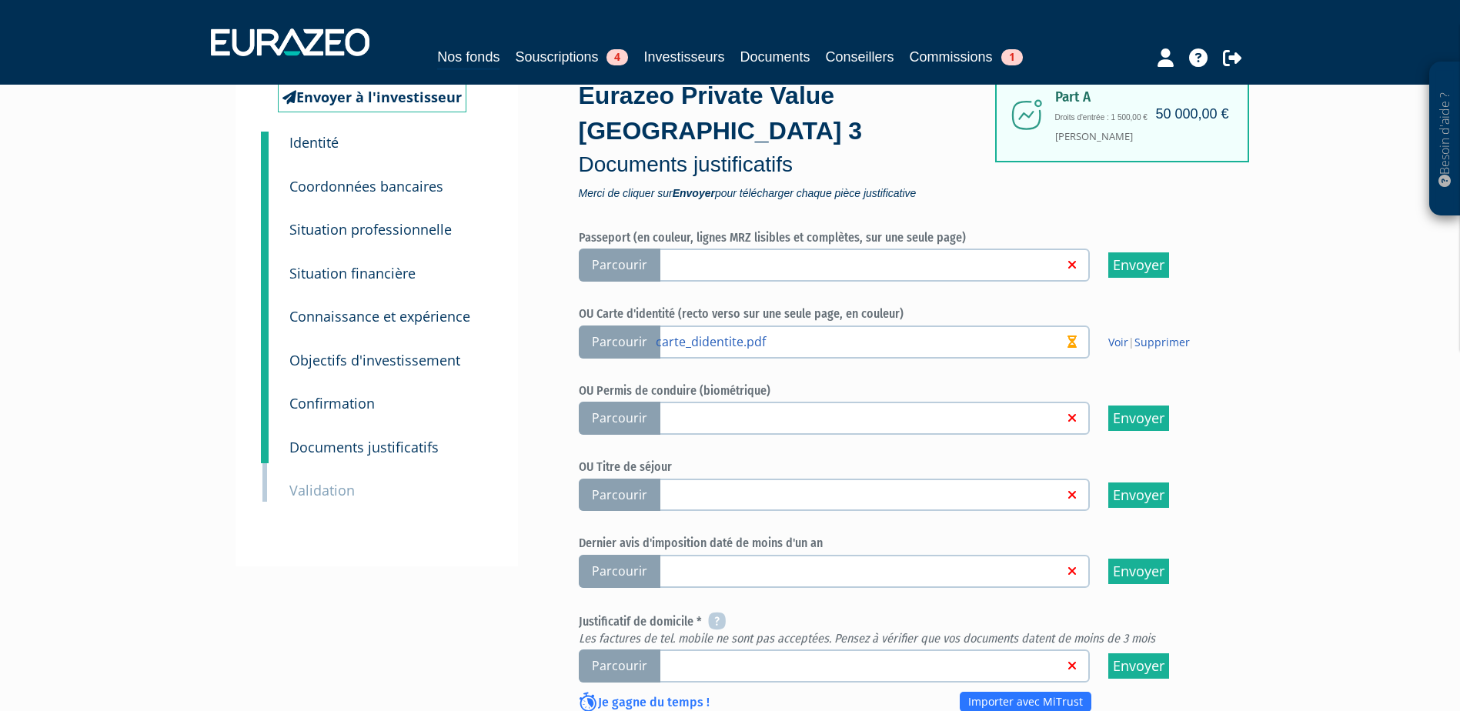
scroll to position [154, 0]
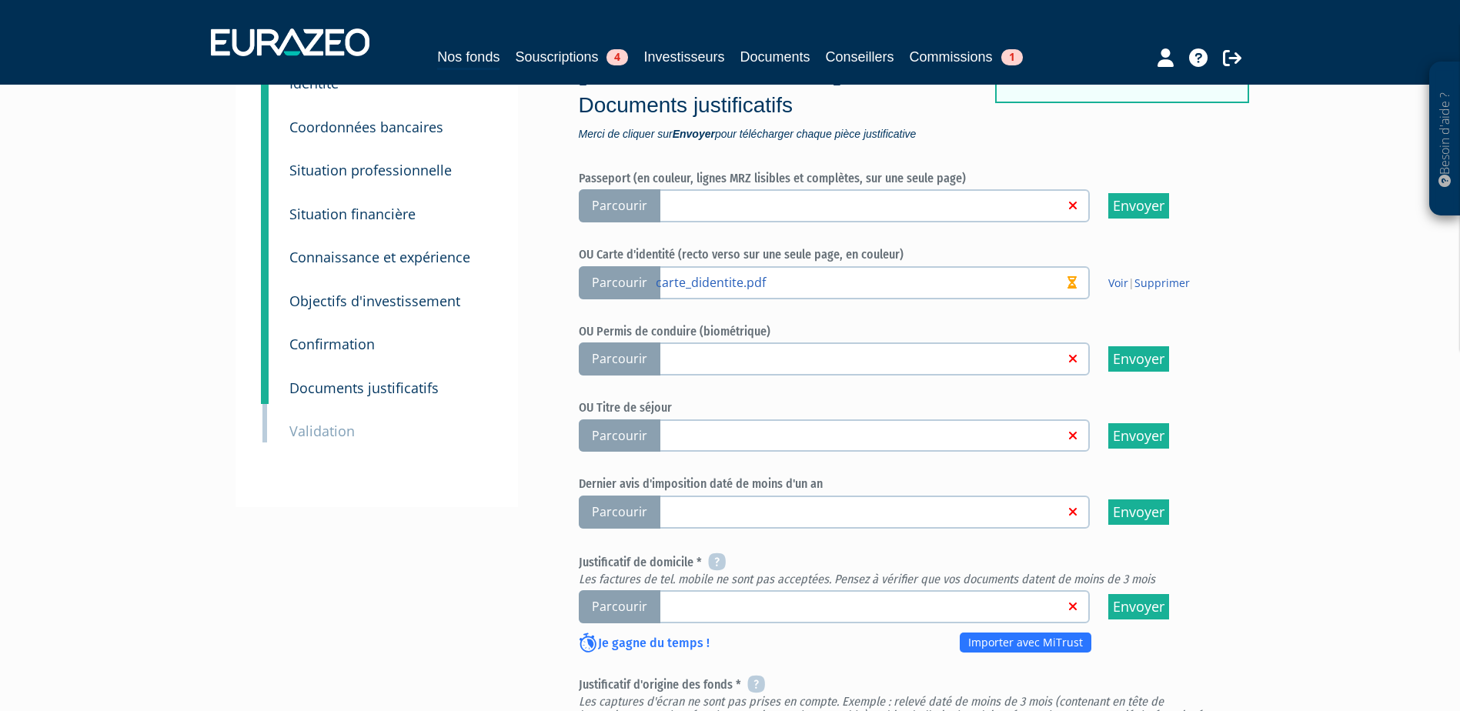
click at [717, 590] on label "Parcourir" at bounding box center [834, 606] width 511 height 33
click at [0, 0] on input "Parcourir" at bounding box center [0, 0] width 0 height 0
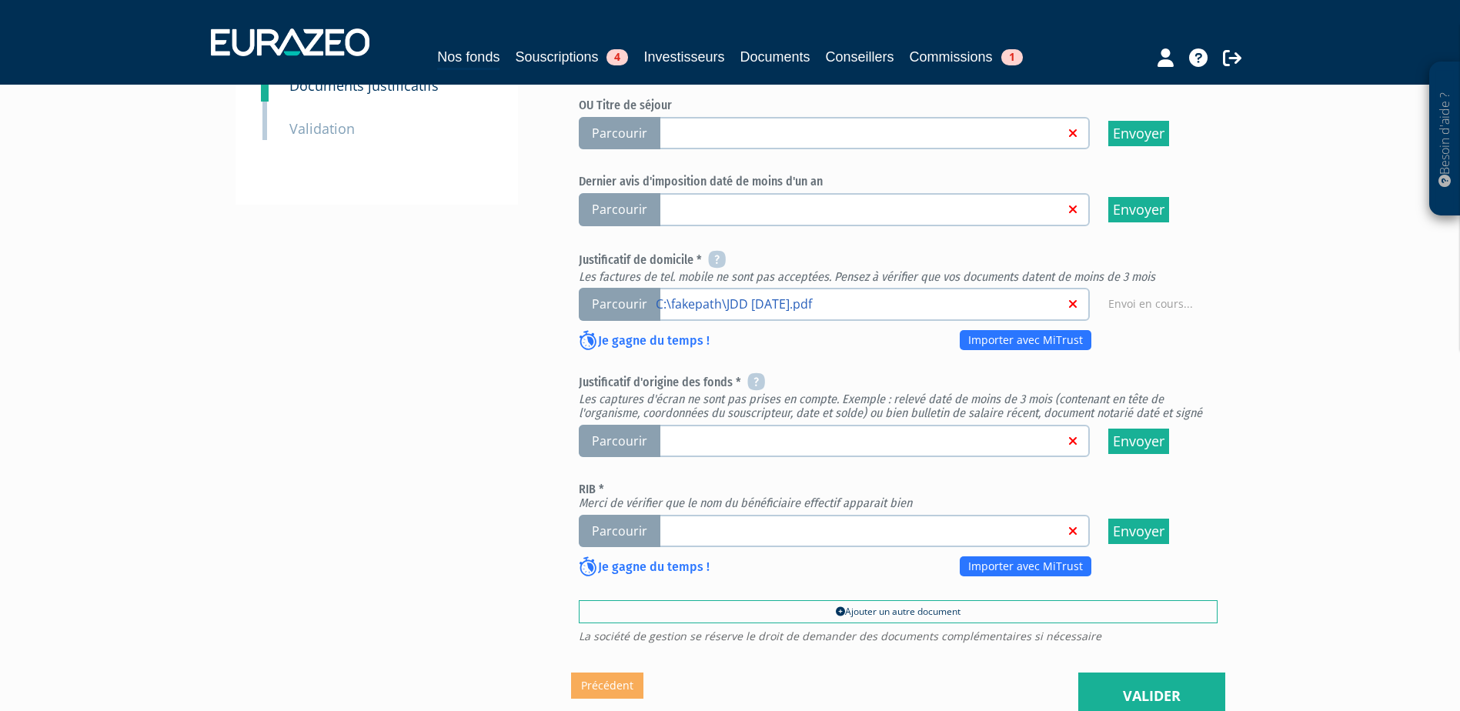
scroll to position [462, 0]
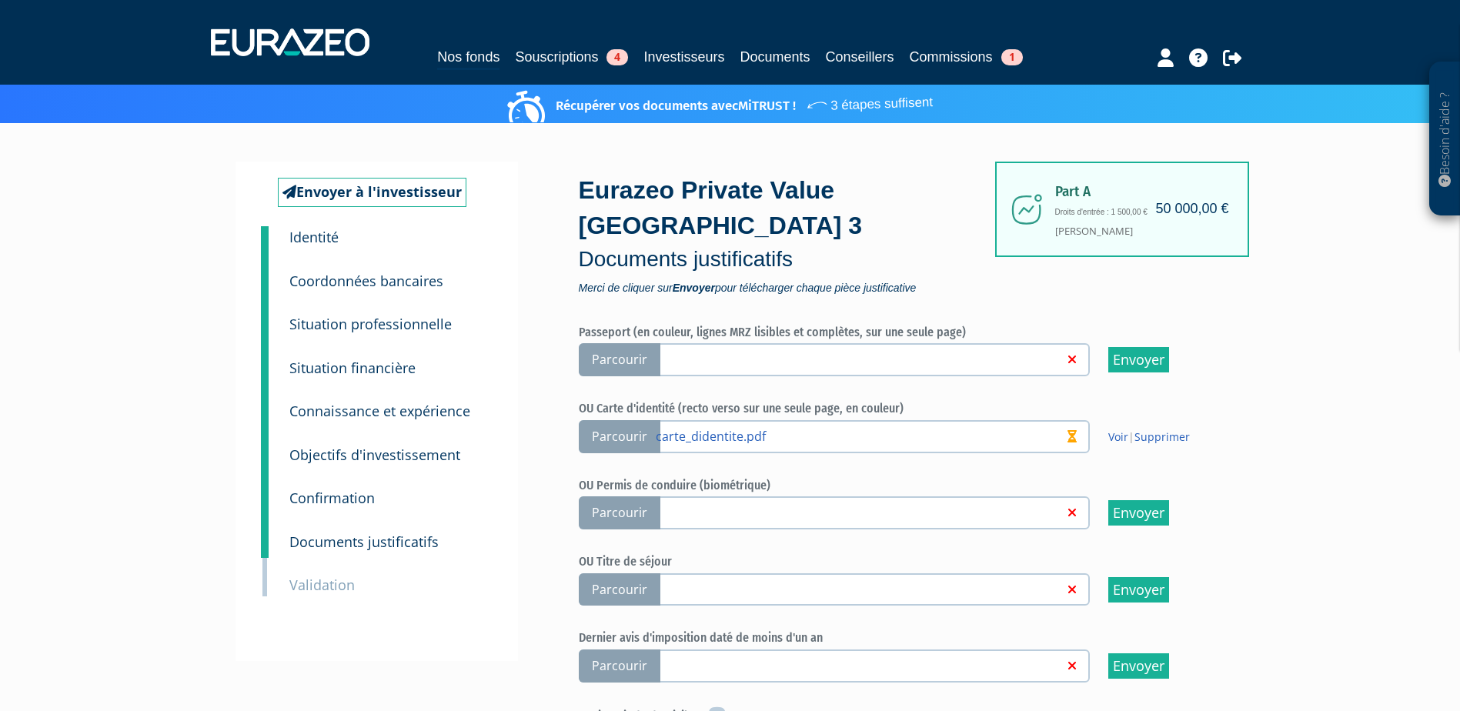
scroll to position [385, 0]
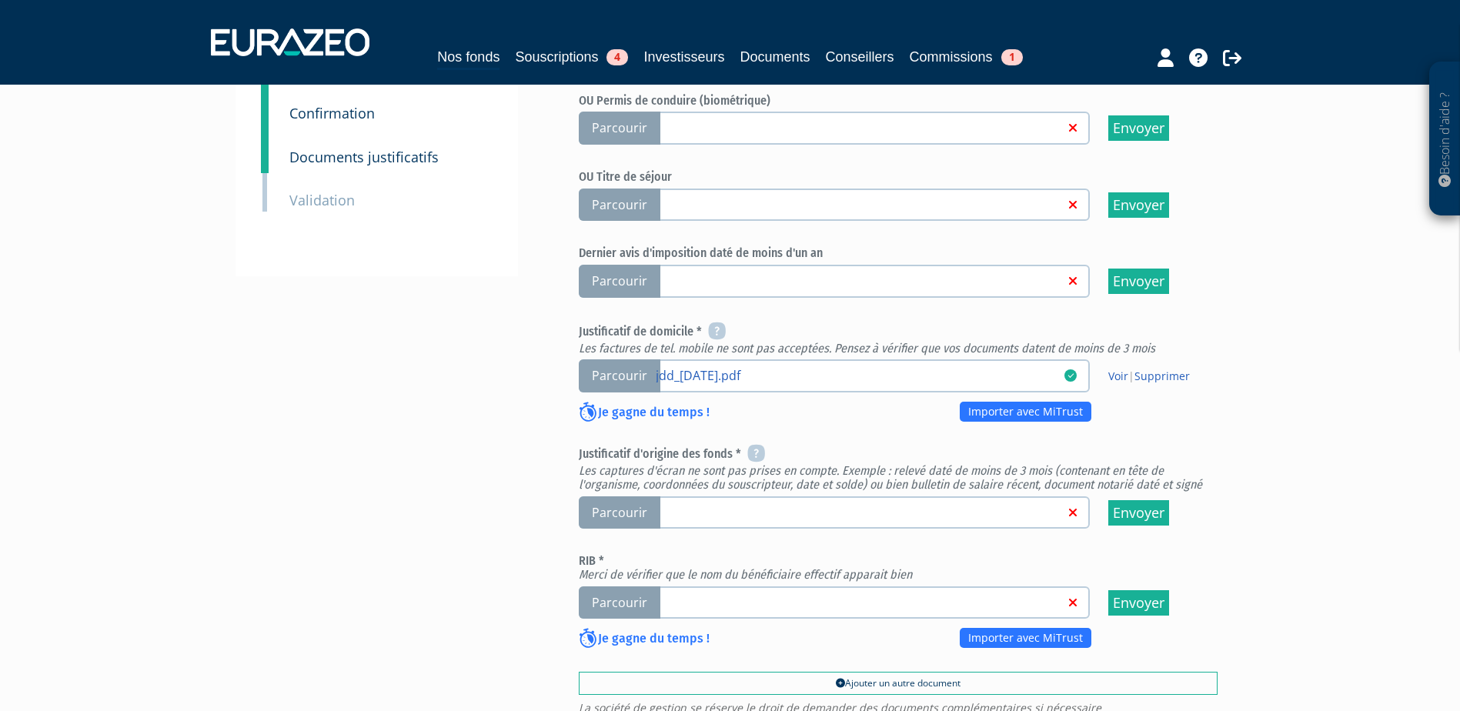
click at [662, 496] on label "Parcourir" at bounding box center [834, 512] width 511 height 33
click at [0, 0] on input "Parcourir" at bounding box center [0, 0] width 0 height 0
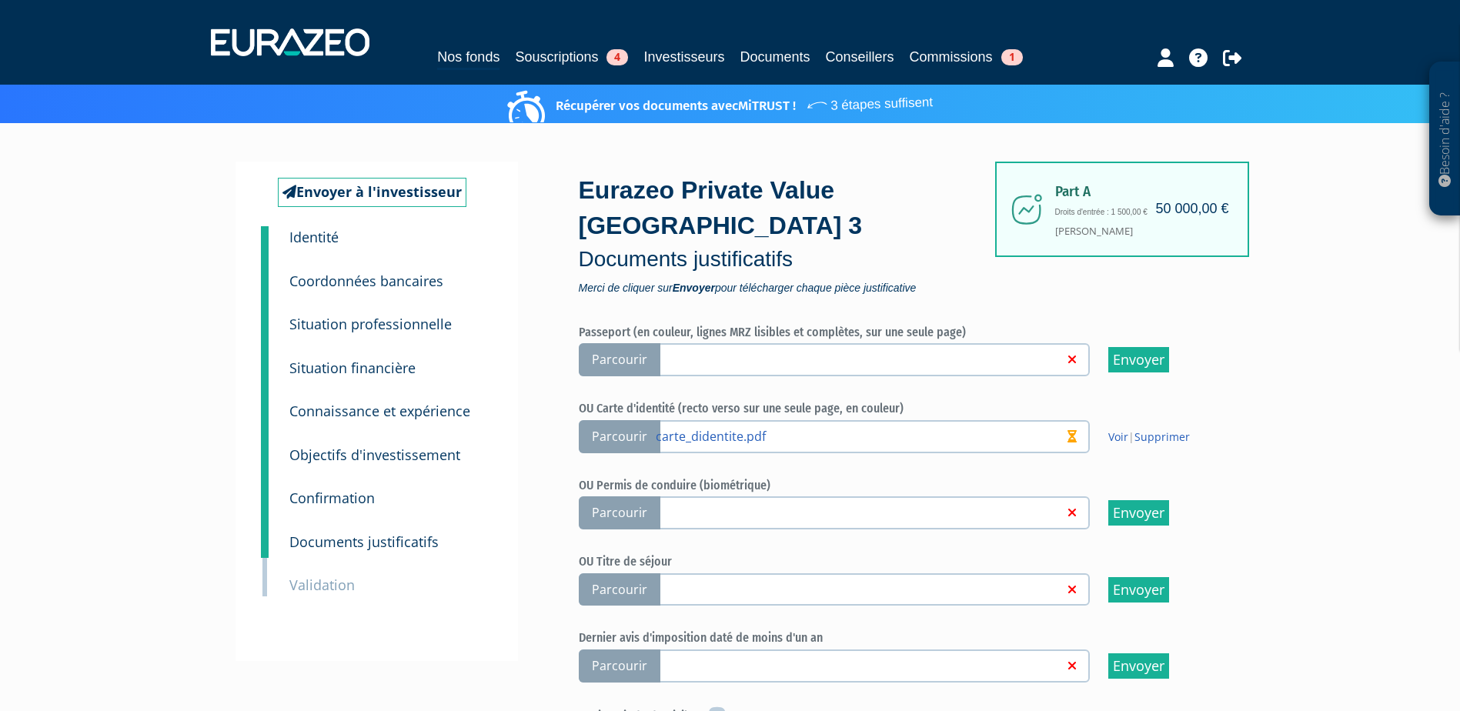
scroll to position [385, 0]
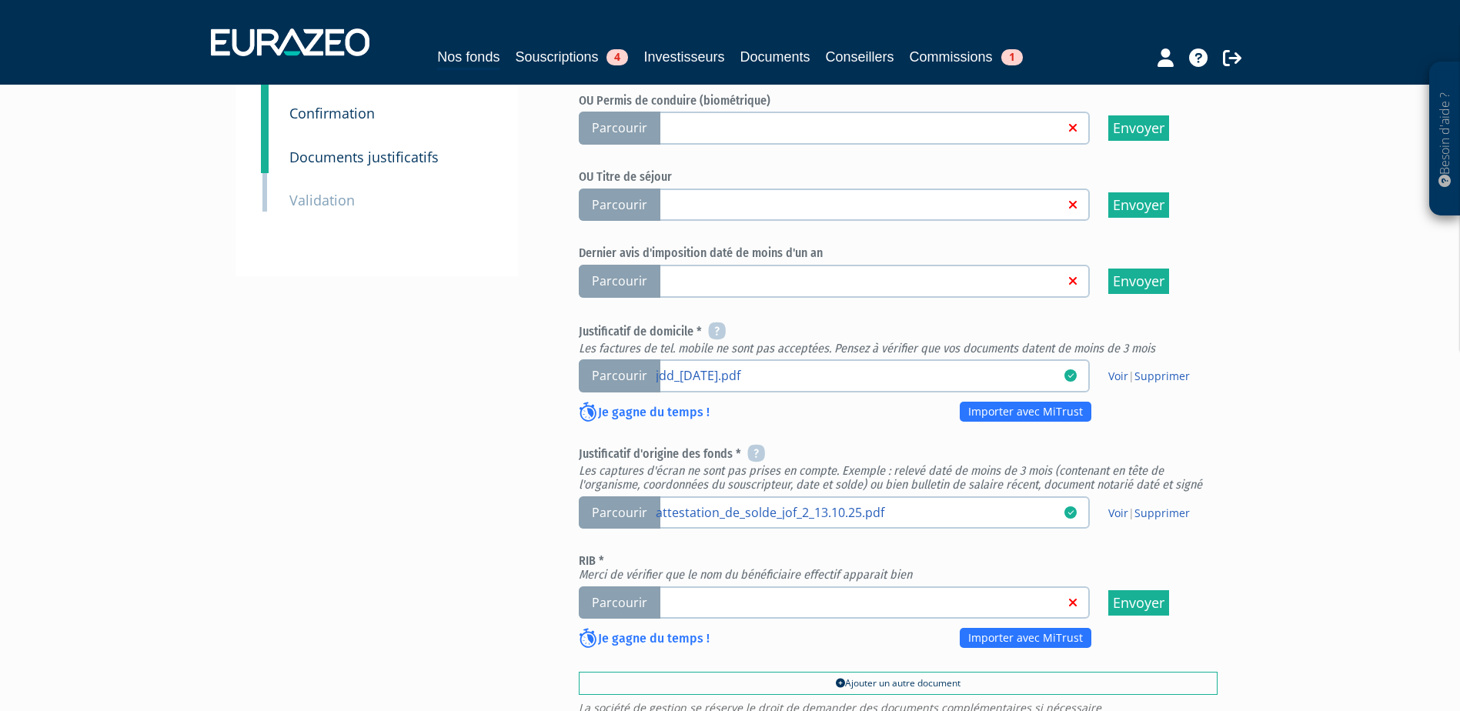
click at [700, 594] on link at bounding box center [860, 601] width 409 height 15
click at [0, 0] on input "Parcourir" at bounding box center [0, 0] width 0 height 0
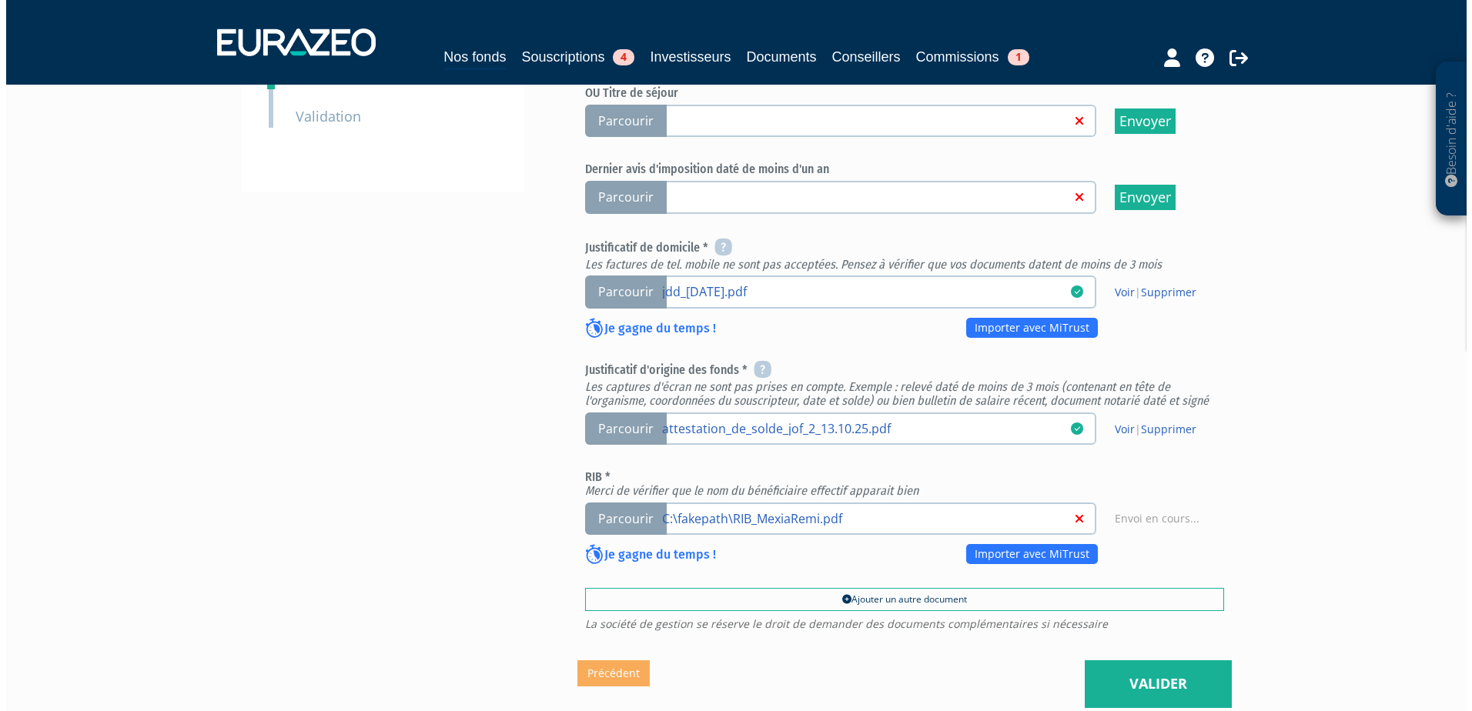
scroll to position [580, 0]
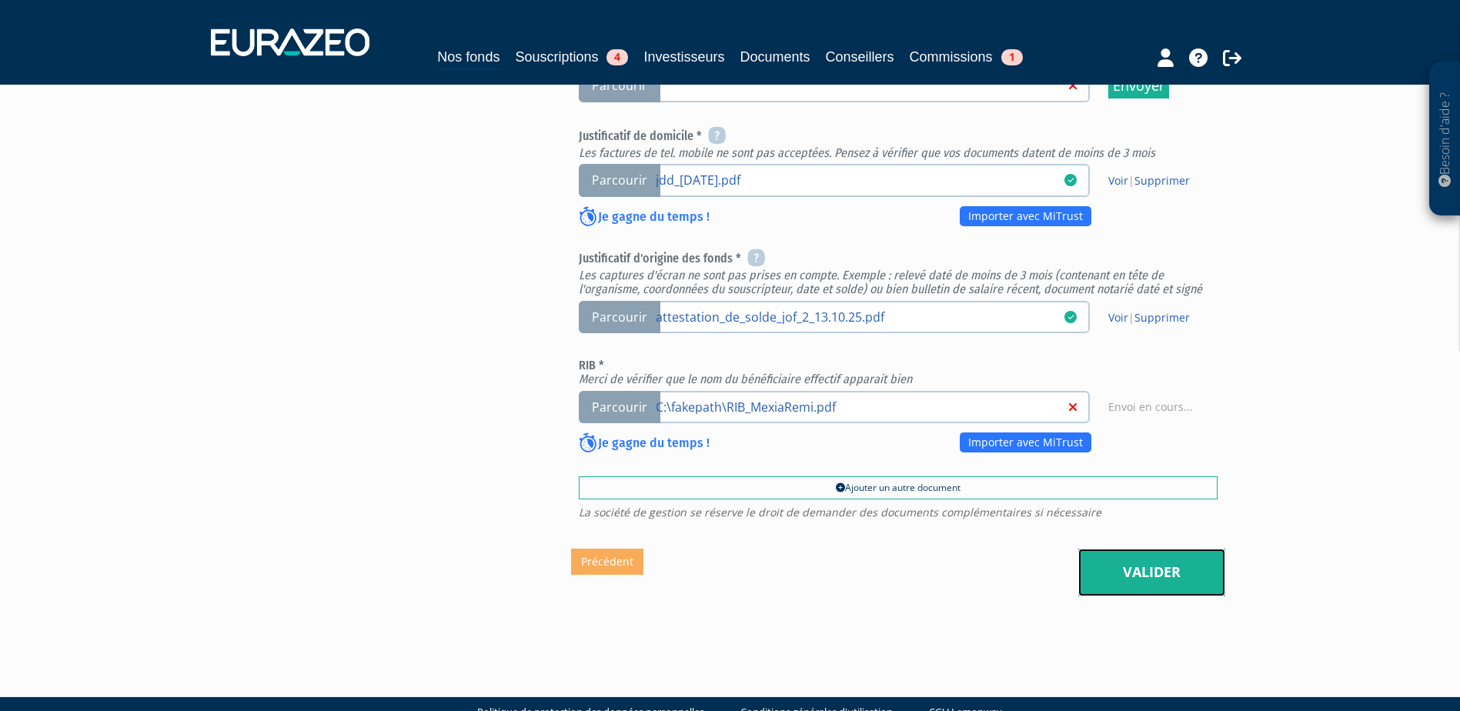
click at [1183, 549] on link "Valider" at bounding box center [1151, 573] width 147 height 48
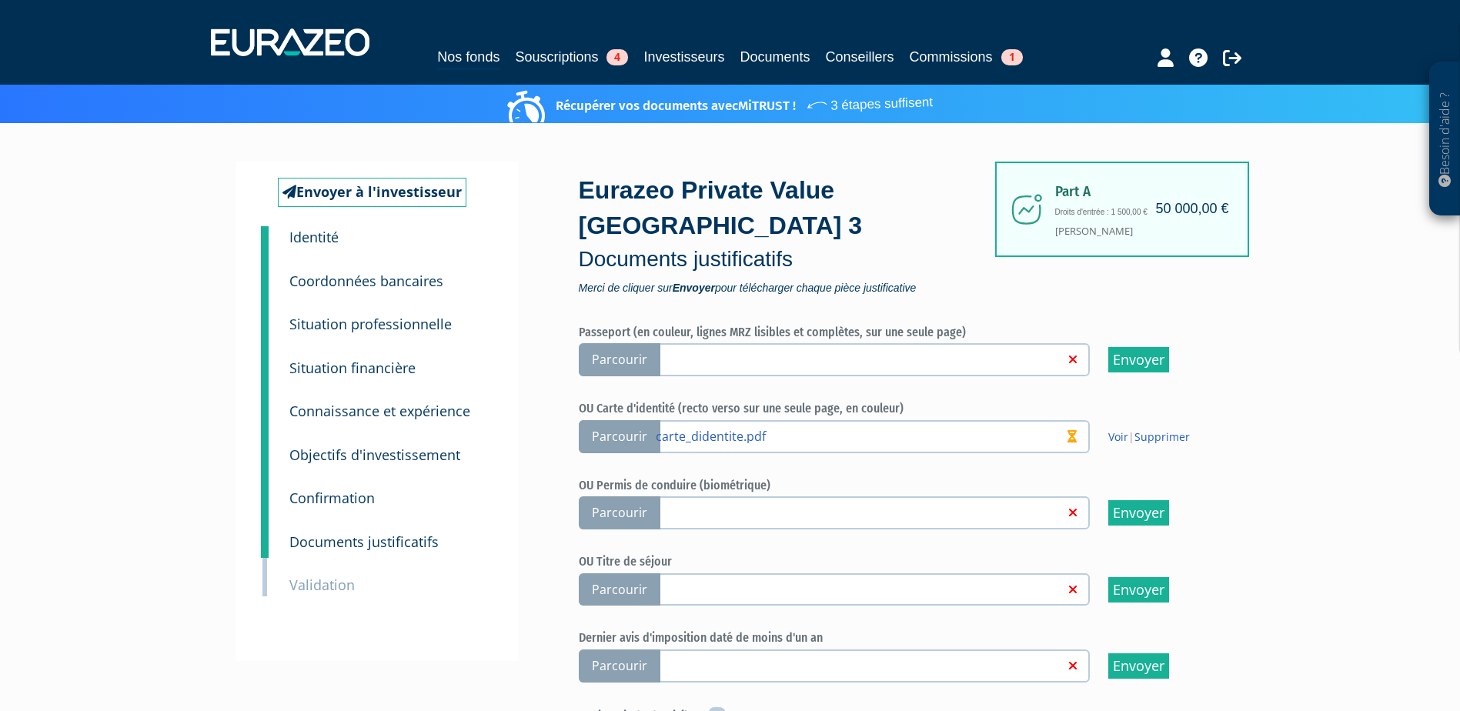
scroll to position [385, 0]
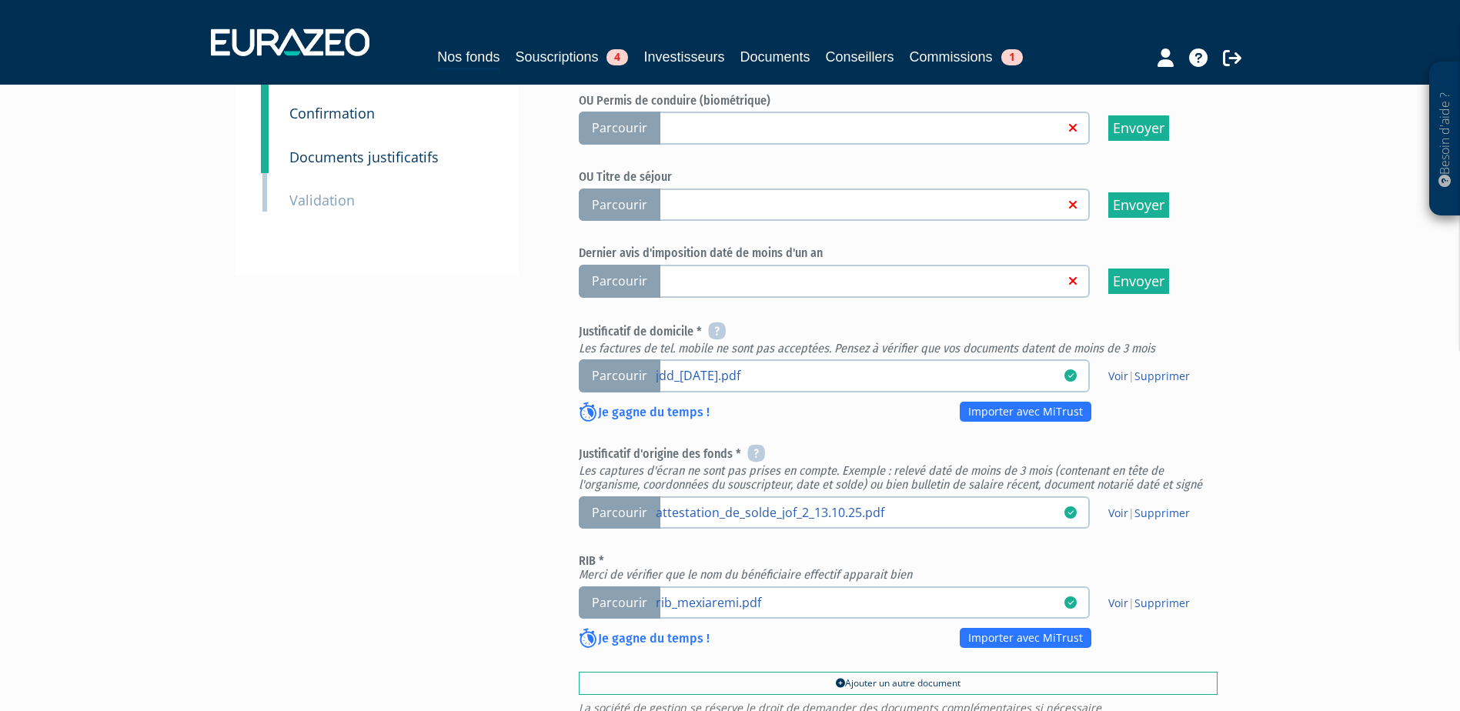
click at [1293, 418] on div "Besoin d'aide ? × J'ai besoin d'aide Si vous avez une question à propos du fonc…" at bounding box center [730, 222] width 1460 height 1215
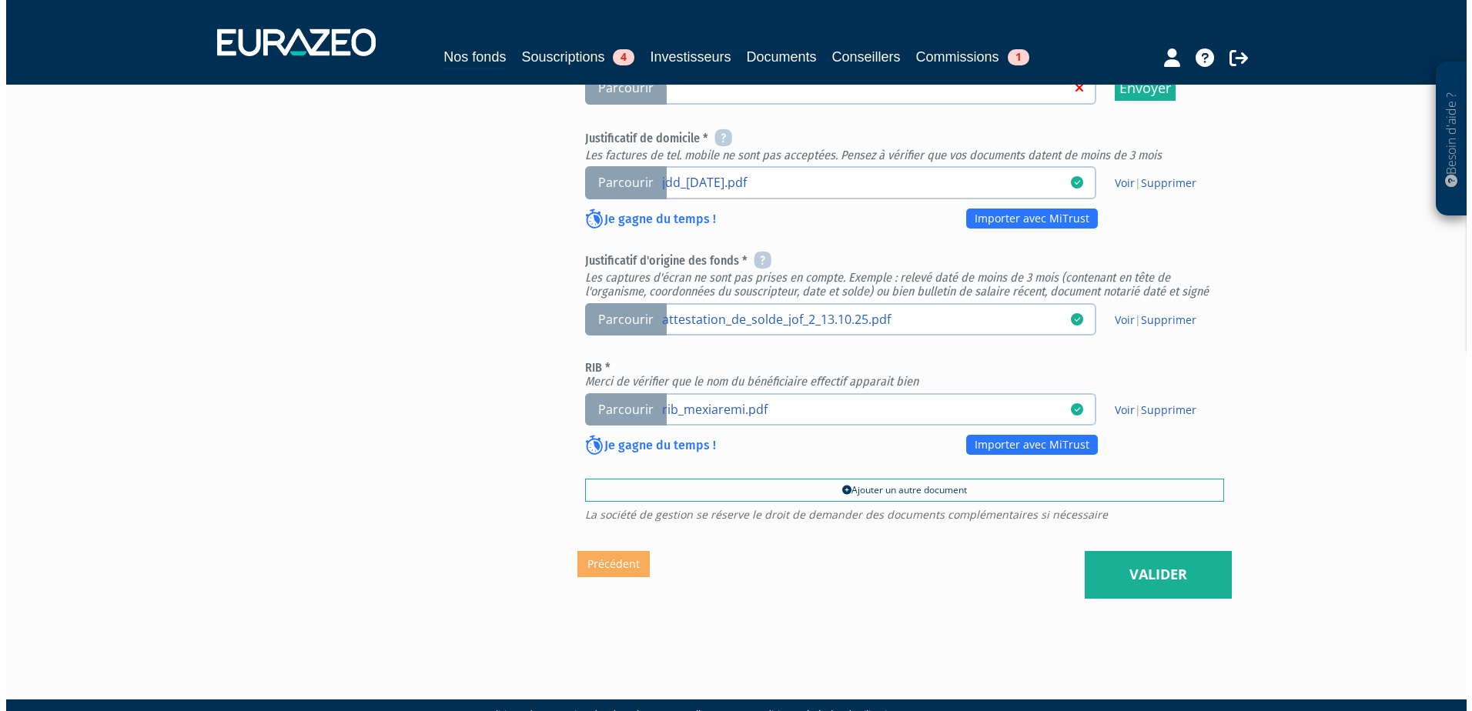
scroll to position [580, 0]
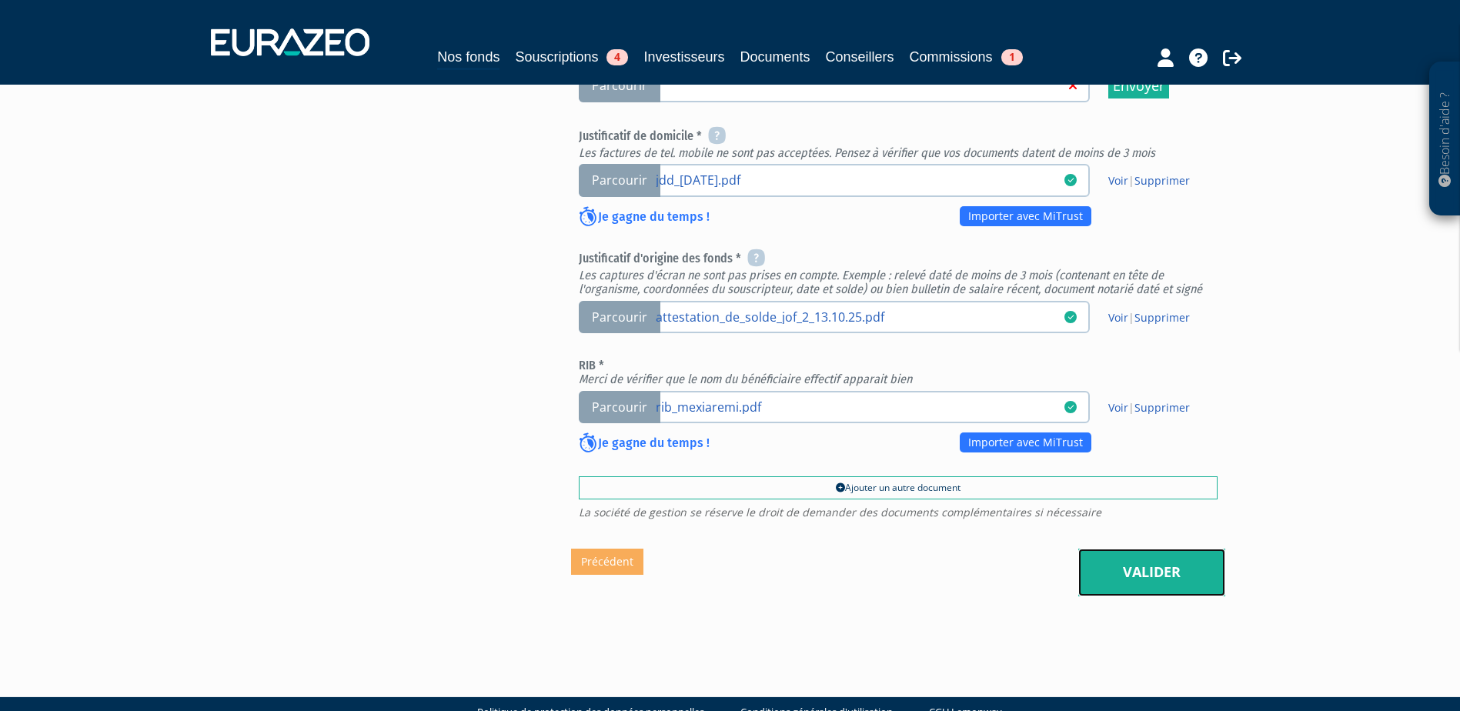
click at [1151, 549] on link "Valider" at bounding box center [1151, 573] width 147 height 48
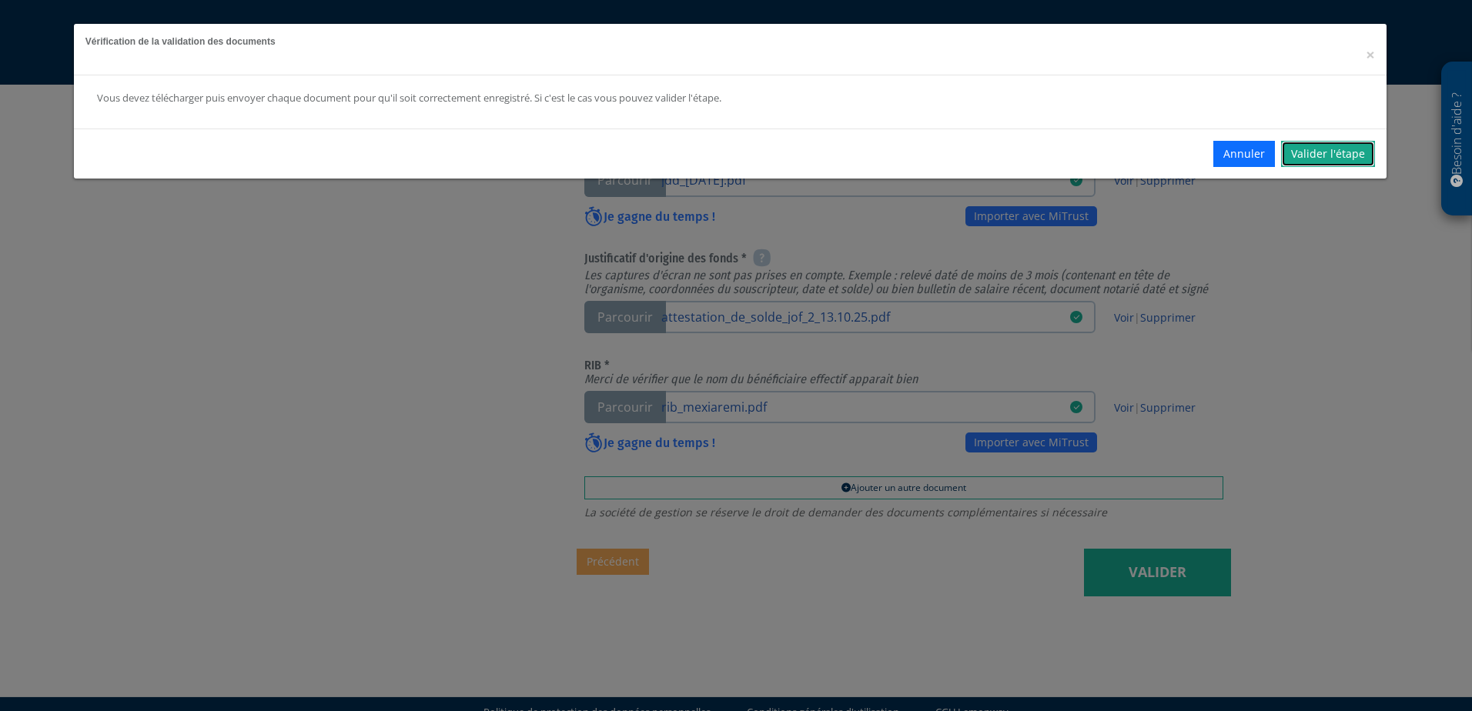
click at [1317, 145] on link "Valider l'étape" at bounding box center [1328, 154] width 94 height 26
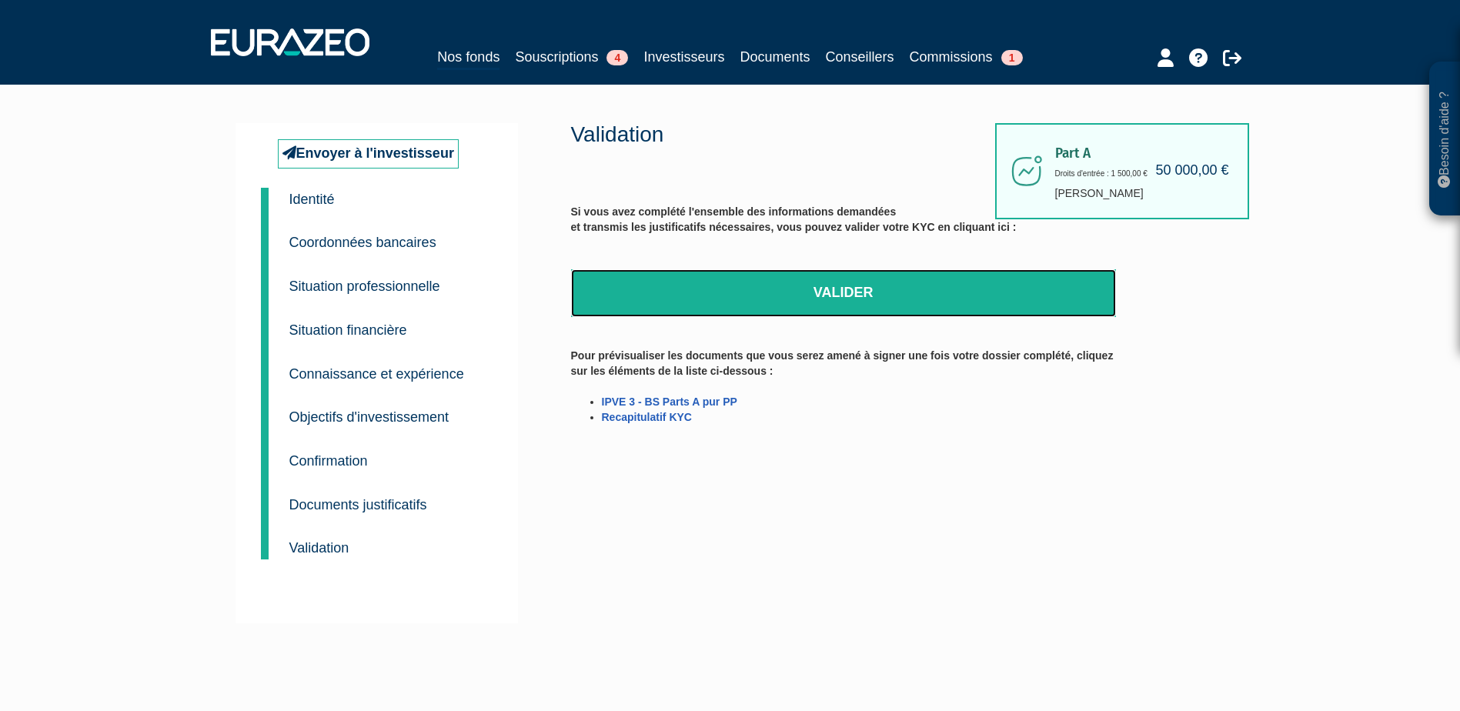
click at [814, 304] on link "Valider" at bounding box center [843, 293] width 545 height 48
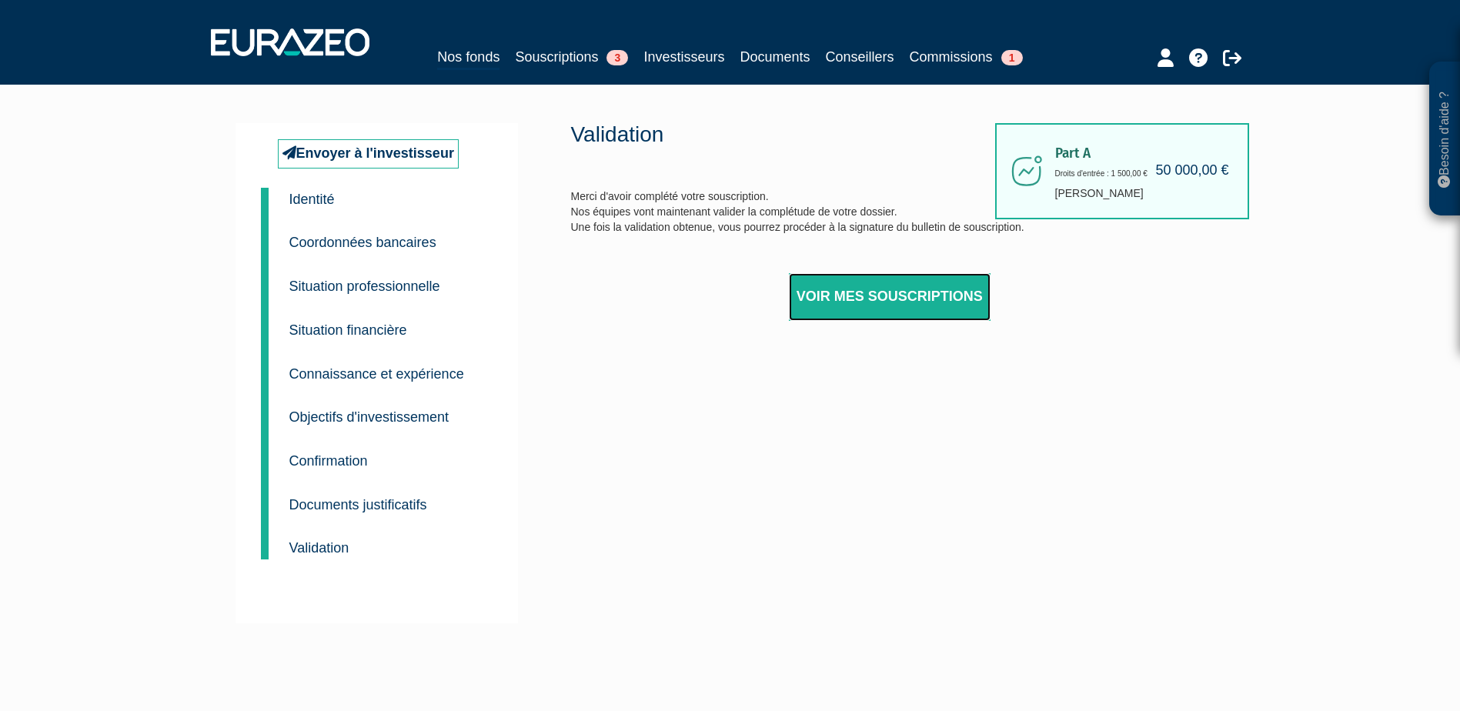
click at [897, 297] on link "Voir mes souscriptions" at bounding box center [890, 297] width 202 height 48
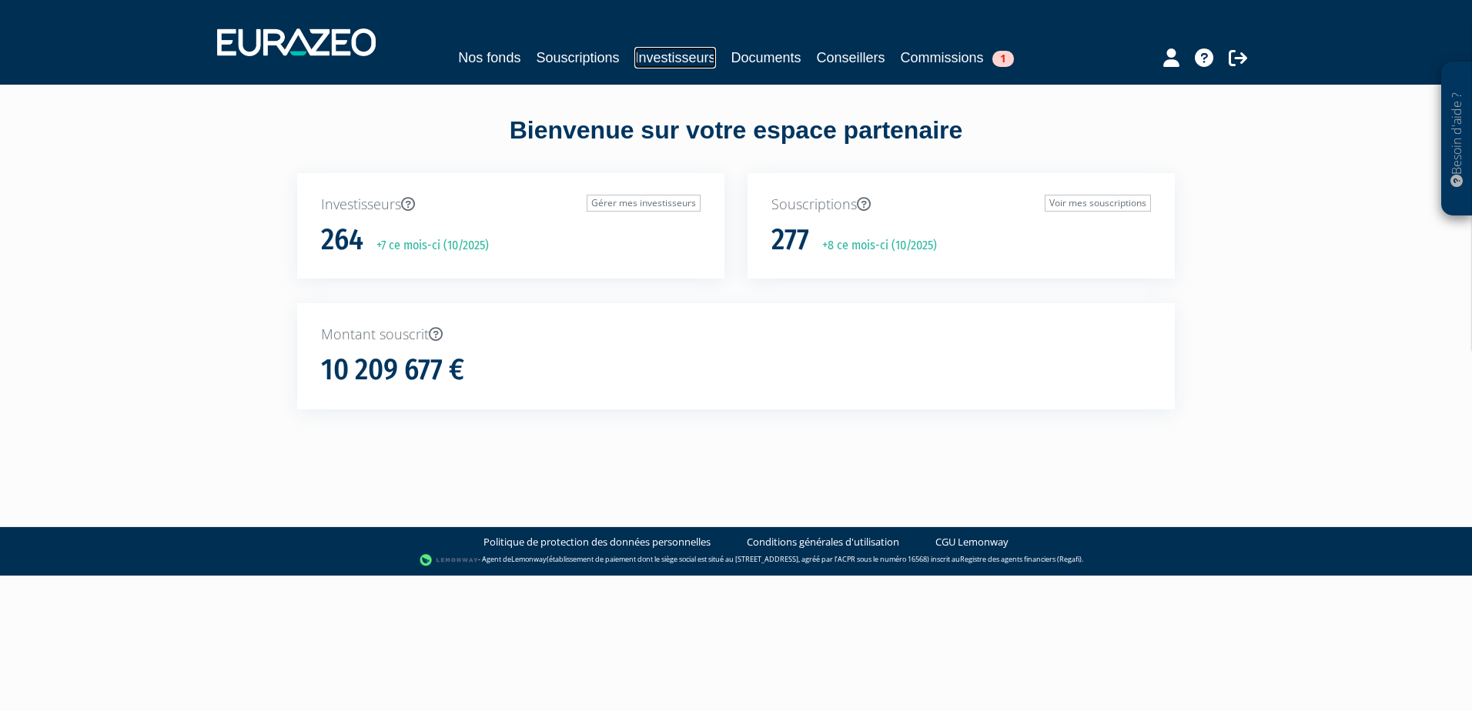
click at [687, 59] on link "Investisseurs" at bounding box center [674, 58] width 81 height 22
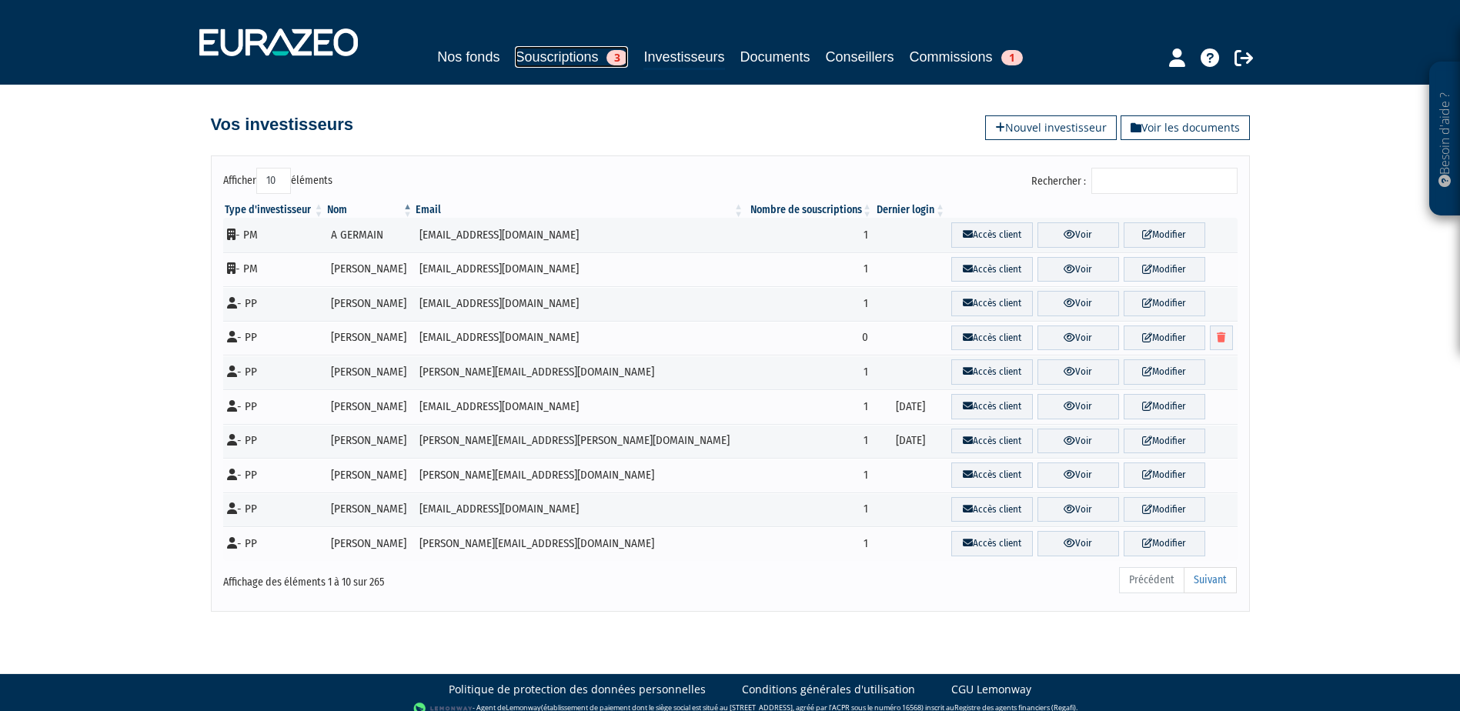
click at [575, 56] on link "Souscriptions 3" at bounding box center [571, 57] width 113 height 22
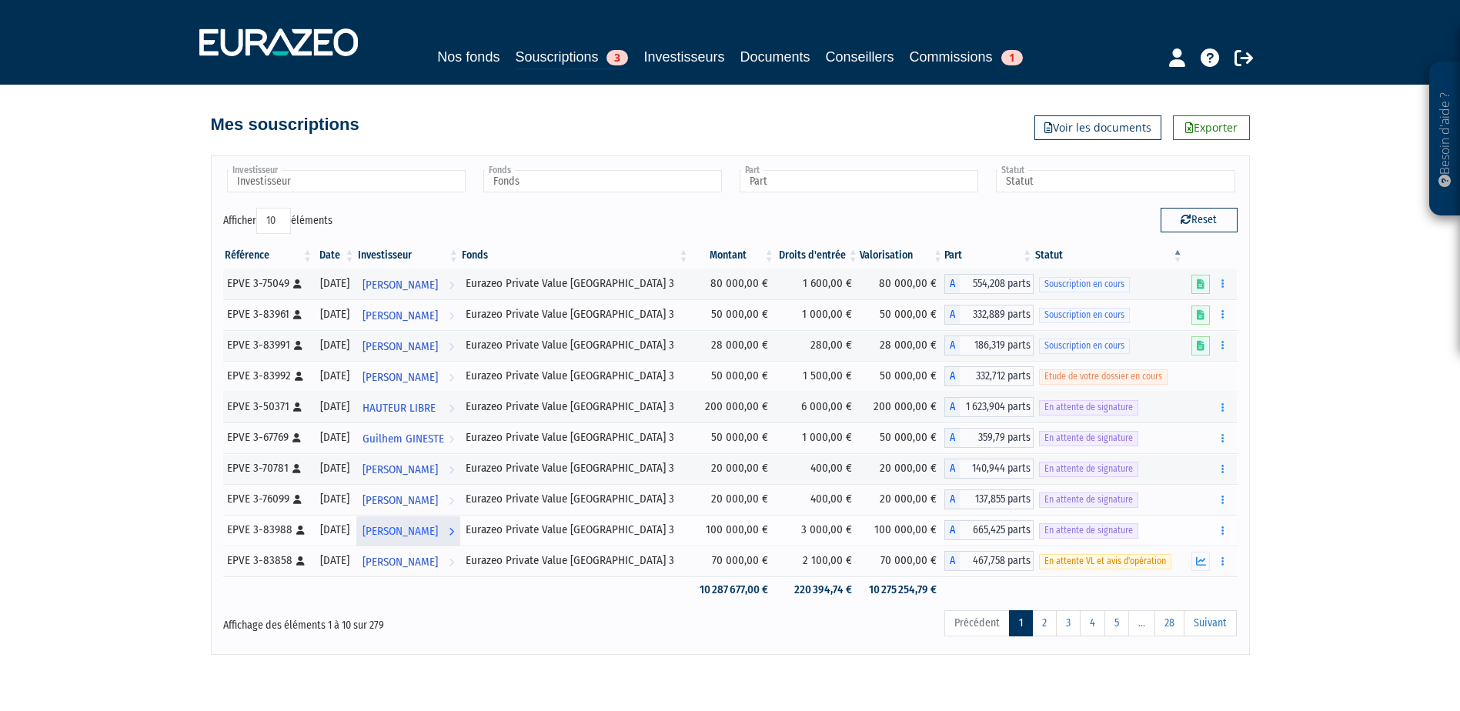
click at [416, 530] on span "[PERSON_NAME]" at bounding box center [399, 531] width 75 height 28
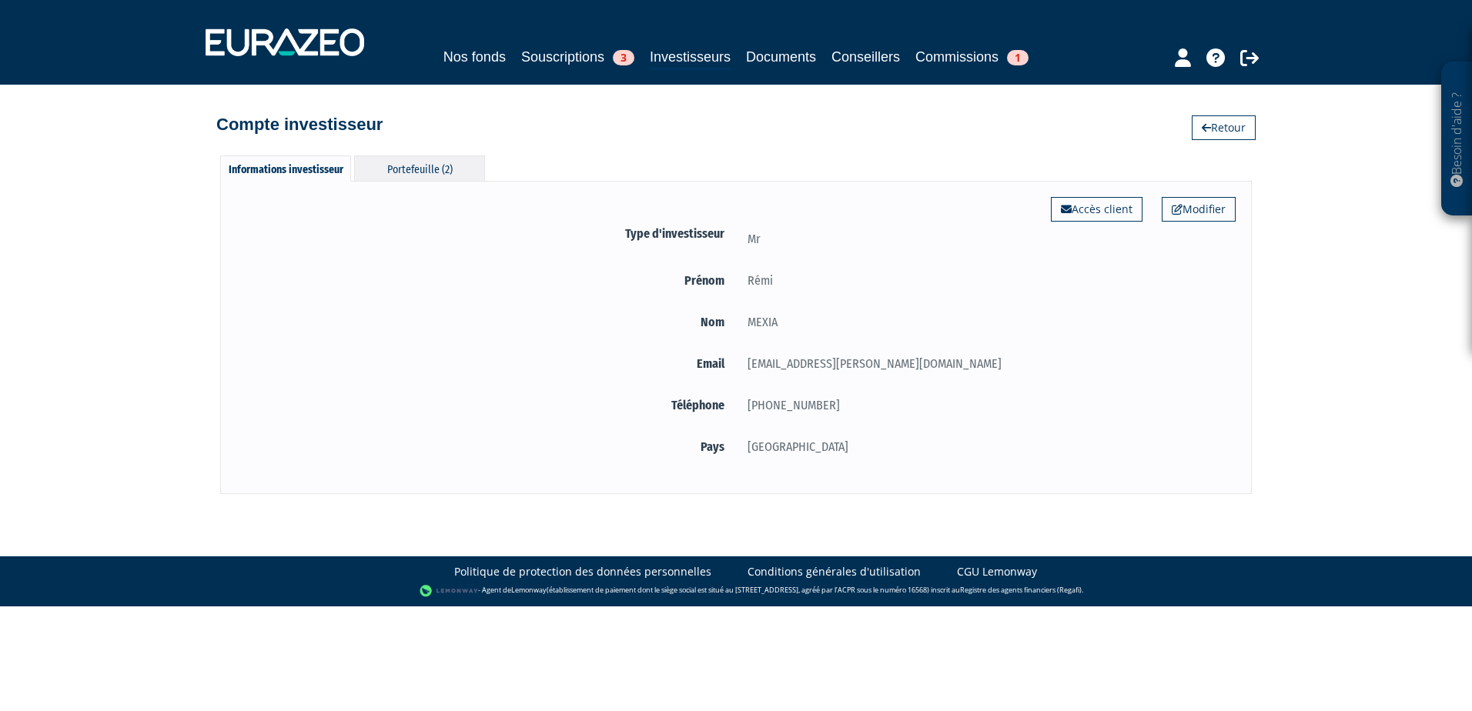
click at [465, 163] on div "Portefeuille (2)" at bounding box center [419, 167] width 131 height 25
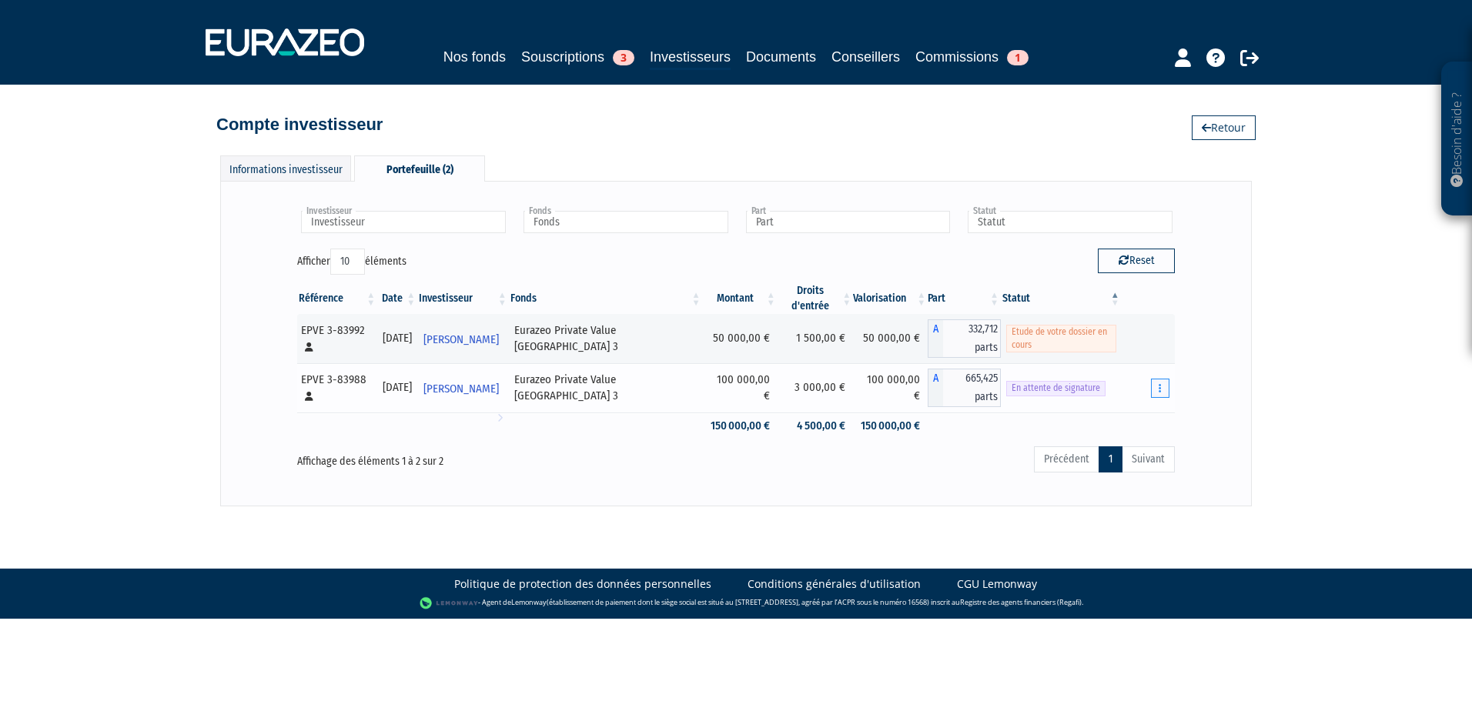
click at [1159, 383] on icon "button" at bounding box center [1159, 388] width 2 height 10
click at [1272, 351] on div "Besoin d'aide ? × J'ai besoin d'aide Si vous avez une question à propos du fonc…" at bounding box center [736, 253] width 1472 height 506
click at [525, 454] on div "Investisseur [PERSON_NAME] Investisseur Fonds Eurazeo Private Value Europe 3 Fo…" at bounding box center [735, 343] width 1031 height 325
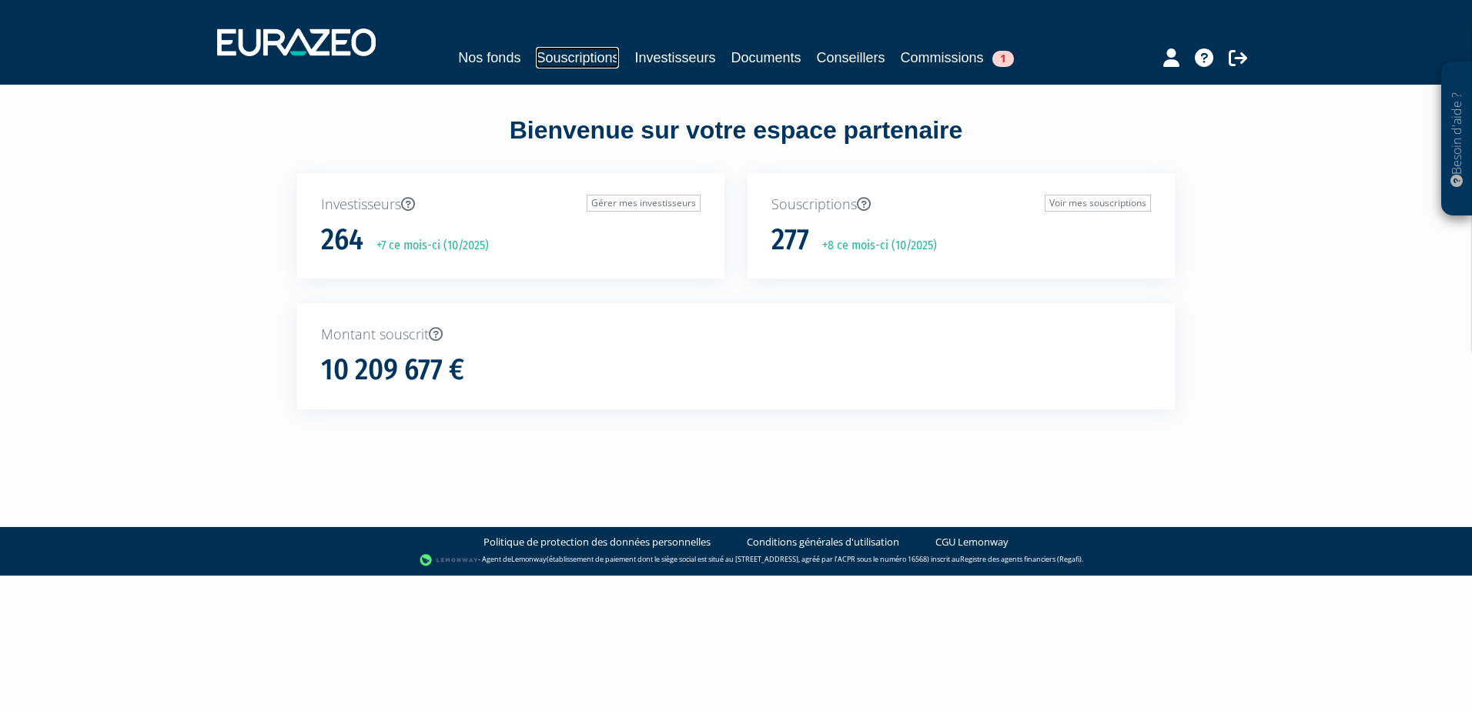
click at [593, 64] on link "Souscriptions" at bounding box center [577, 58] width 83 height 22
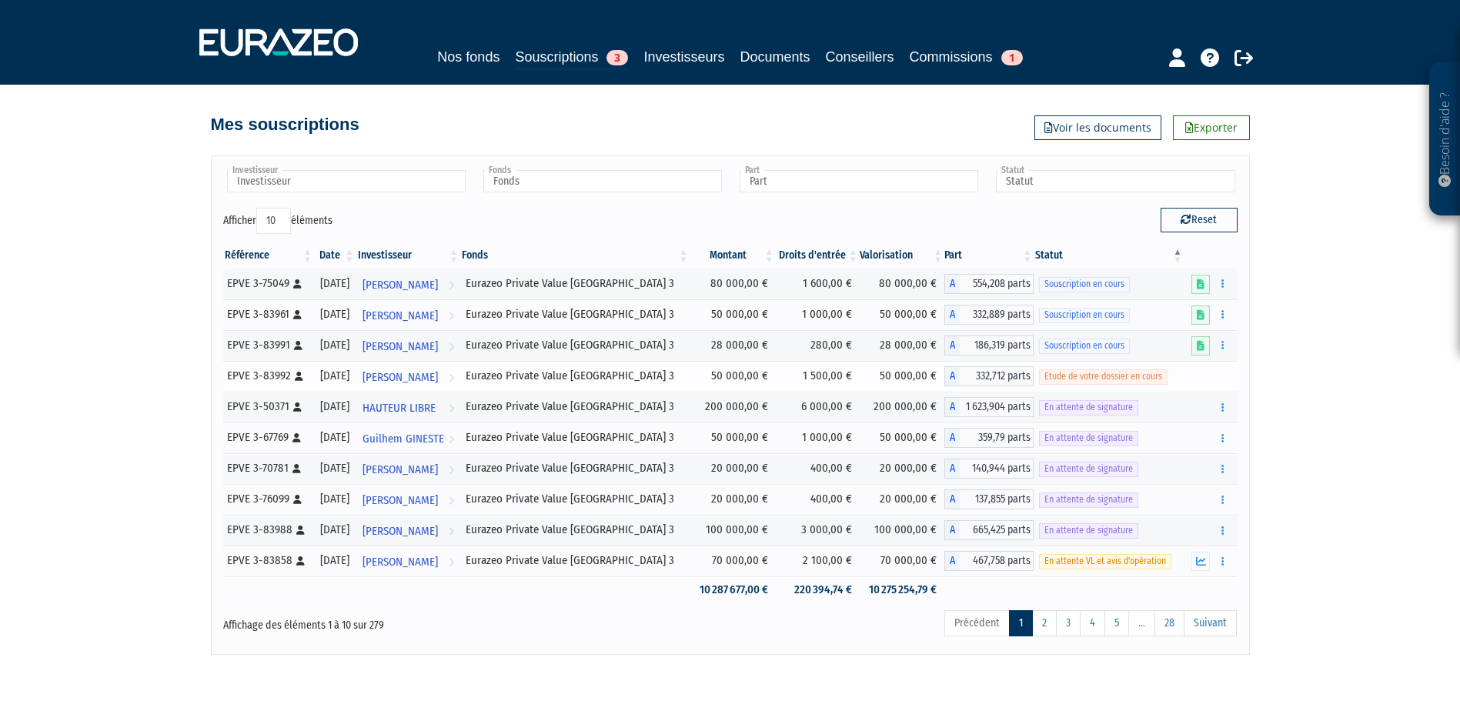
click at [1051, 379] on span "Etude de votre dossier en cours" at bounding box center [1103, 376] width 129 height 15
click at [1159, 380] on span "Etude de votre dossier en cours" at bounding box center [1103, 376] width 129 height 15
